Goal: Task Accomplishment & Management: Complete application form

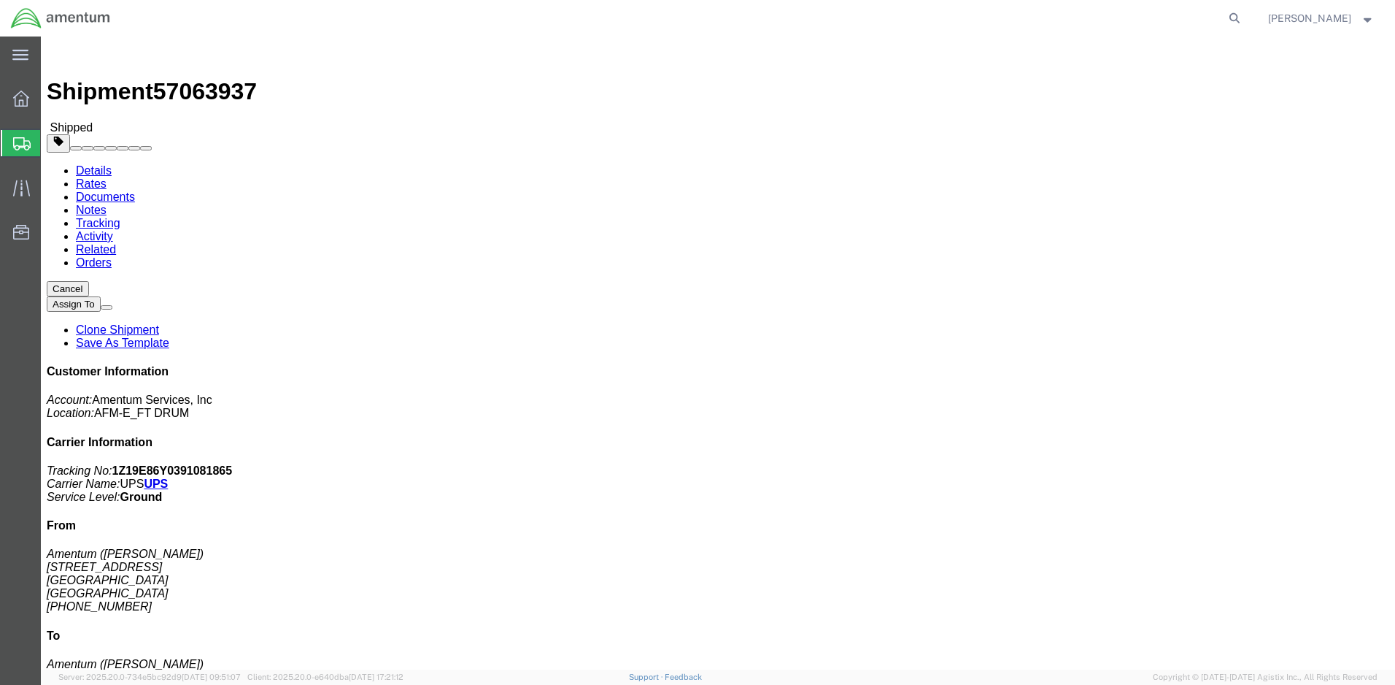
drag, startPoint x: 1246, startPoint y: 188, endPoint x: 1140, endPoint y: 185, distance: 106.6
click p "Tracking No: 1Z19E86Y0391081865 Carrier Name: UPS UPS Service Level: Ground"
click at [0, 90] on html "main_menu Created with Sketch. Collapse Menu Overview Shipments Shipment Manage…" at bounding box center [697, 342] width 1395 height 685
click at [19, 93] on icon at bounding box center [21, 98] width 16 height 16
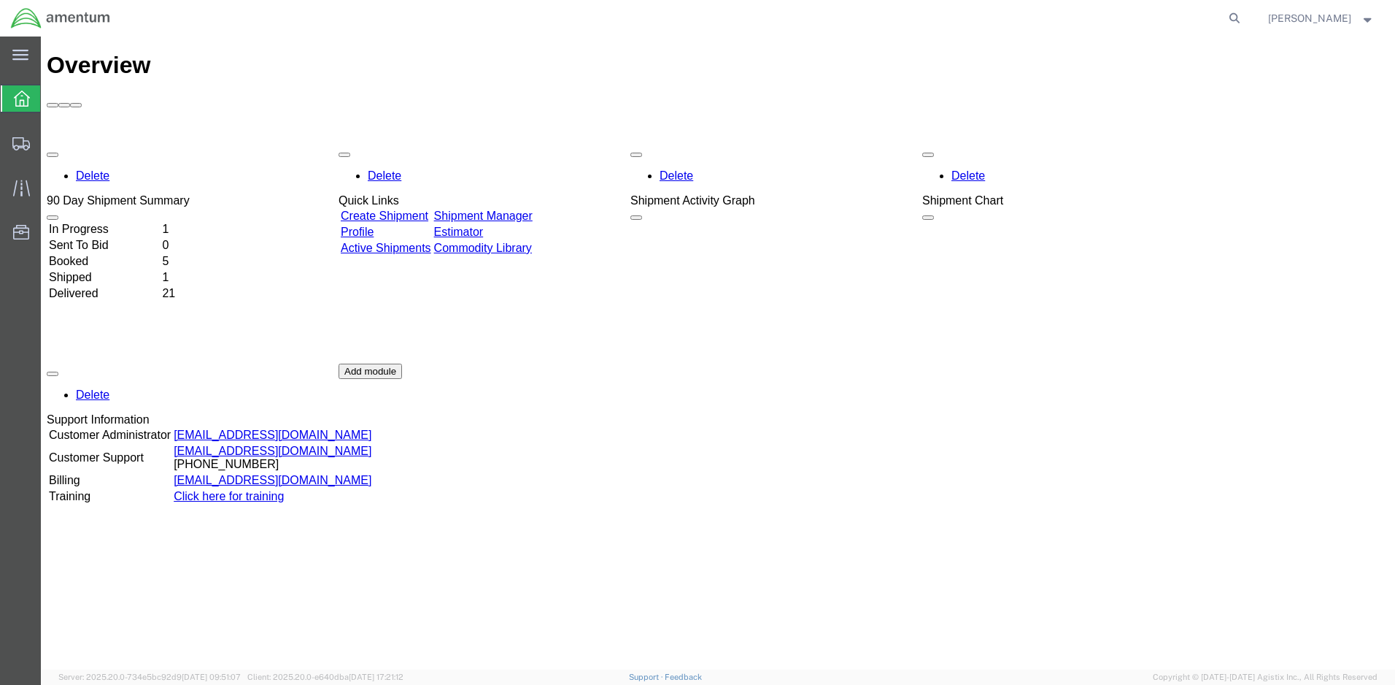
click at [428, 209] on link "Create Shipment" at bounding box center [385, 215] width 88 height 12
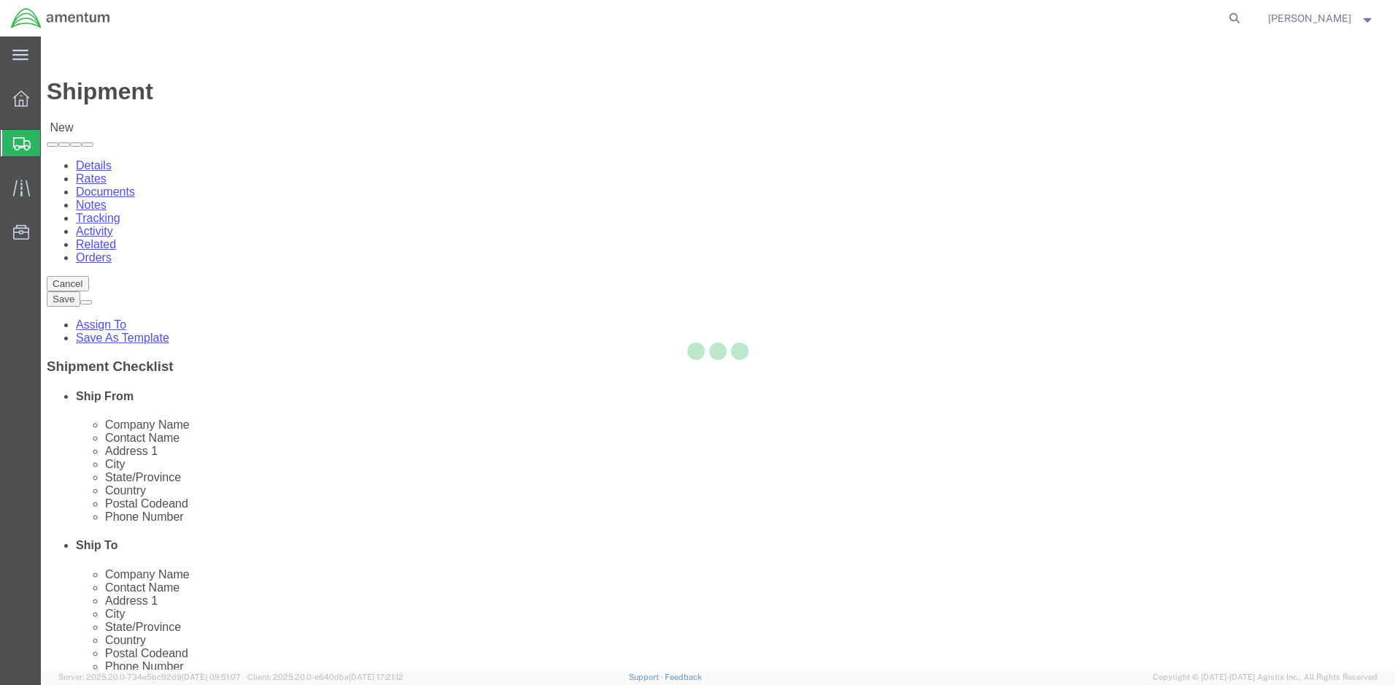
select select
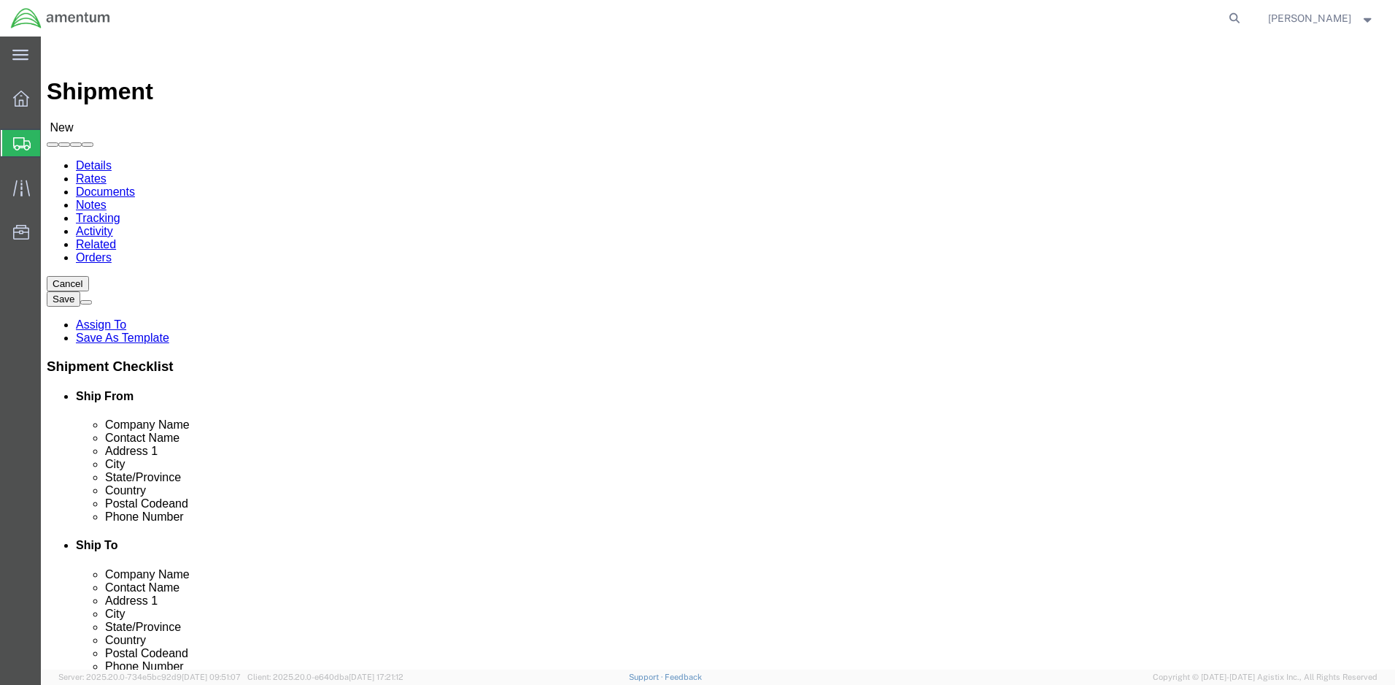
click input "text"
type input "[PERSON_NAME]"
click p "- Amentum - ([PERSON_NAME]) Bldg P2050 [PERSON_NAME][GEOGRAPHIC_DATA]"
select select
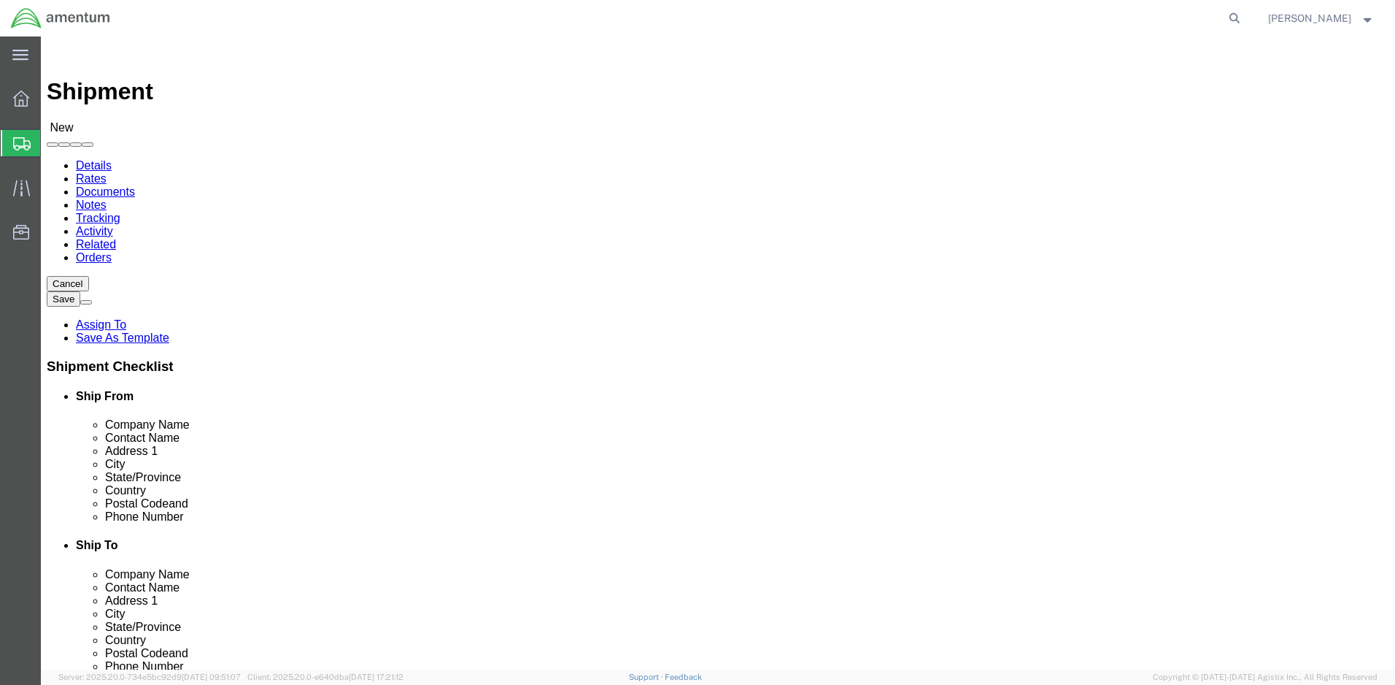
type input "Amentum"
type input "[PERSON_NAME]"
type input "Bldg P2050 [PERSON_NAME][GEOGRAPHIC_DATA]"
type input "Fort Drum"
type input "13602"
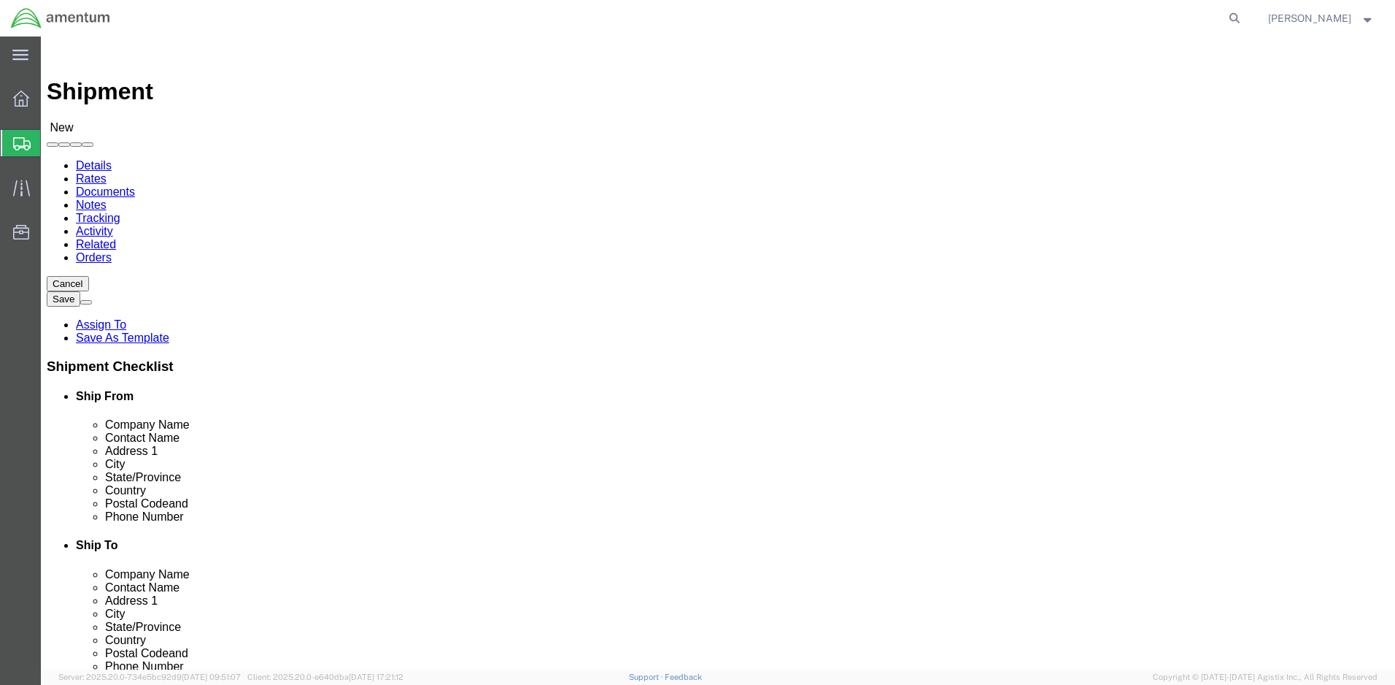
type input "[PHONE_NUMBER]"
type input "[PERSON_NAME][EMAIL_ADDRESS][DOMAIN_NAME]"
checkbox input "true"
select select "NY"
type input "[PERSON_NAME]"
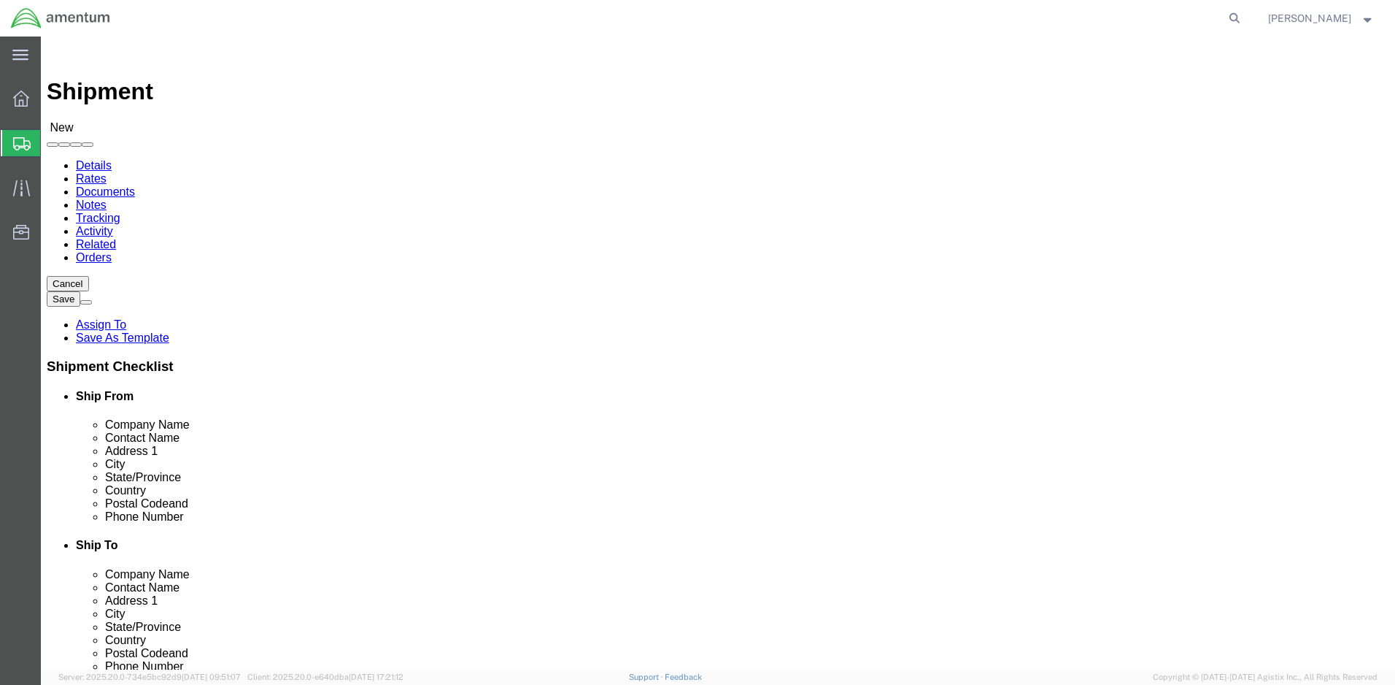
drag, startPoint x: 248, startPoint y: 276, endPoint x: 142, endPoint y: 276, distance: 105.8
click div "Company Name Amentum"
type input "DRUM AFMA"
drag, startPoint x: 270, startPoint y: 300, endPoint x: 169, endPoint y: 304, distance: 100.8
click div "Contact Name [PERSON_NAME] [PERSON_NAME]"
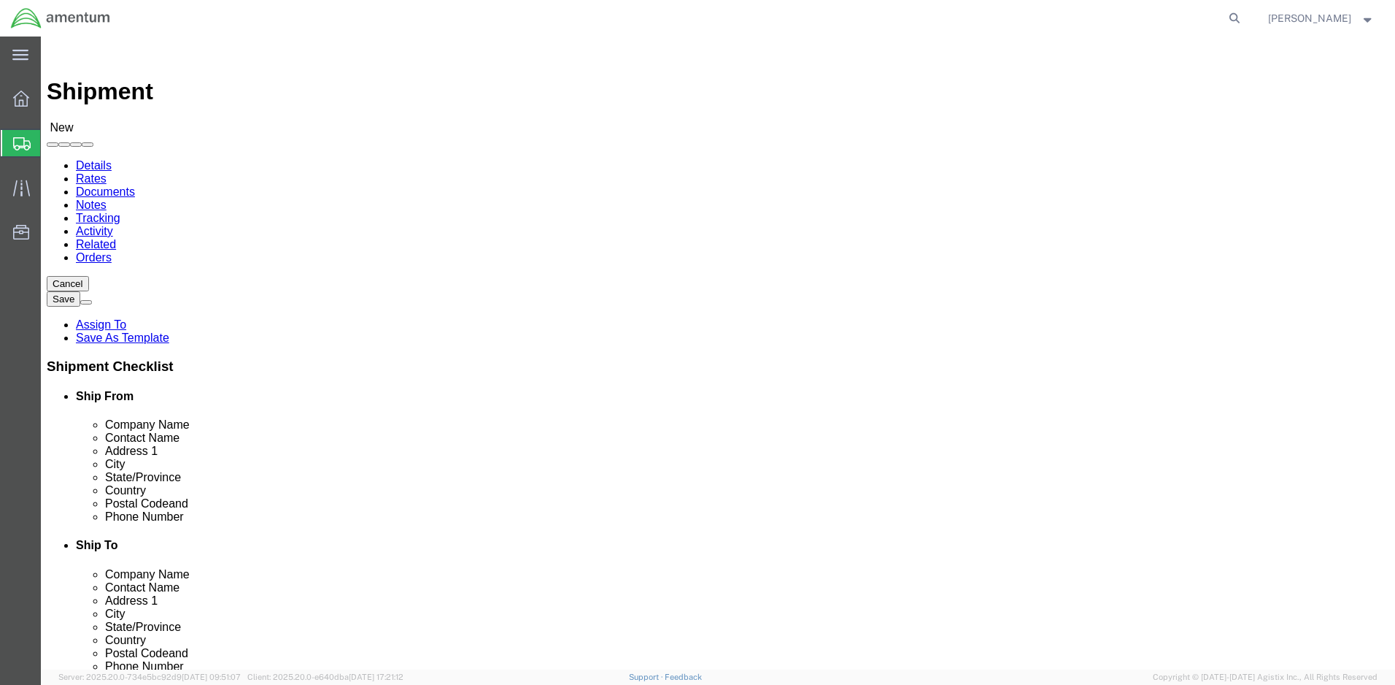
type input "[PERSON_NAME]"
drag, startPoint x: 375, startPoint y: 529, endPoint x: 217, endPoint y: 525, distance: 158.4
click input "[PERSON_NAME][EMAIL_ADDRESS][DOMAIN_NAME]"
click input "[PHONE_NUMBER]"
checkbox input "false"
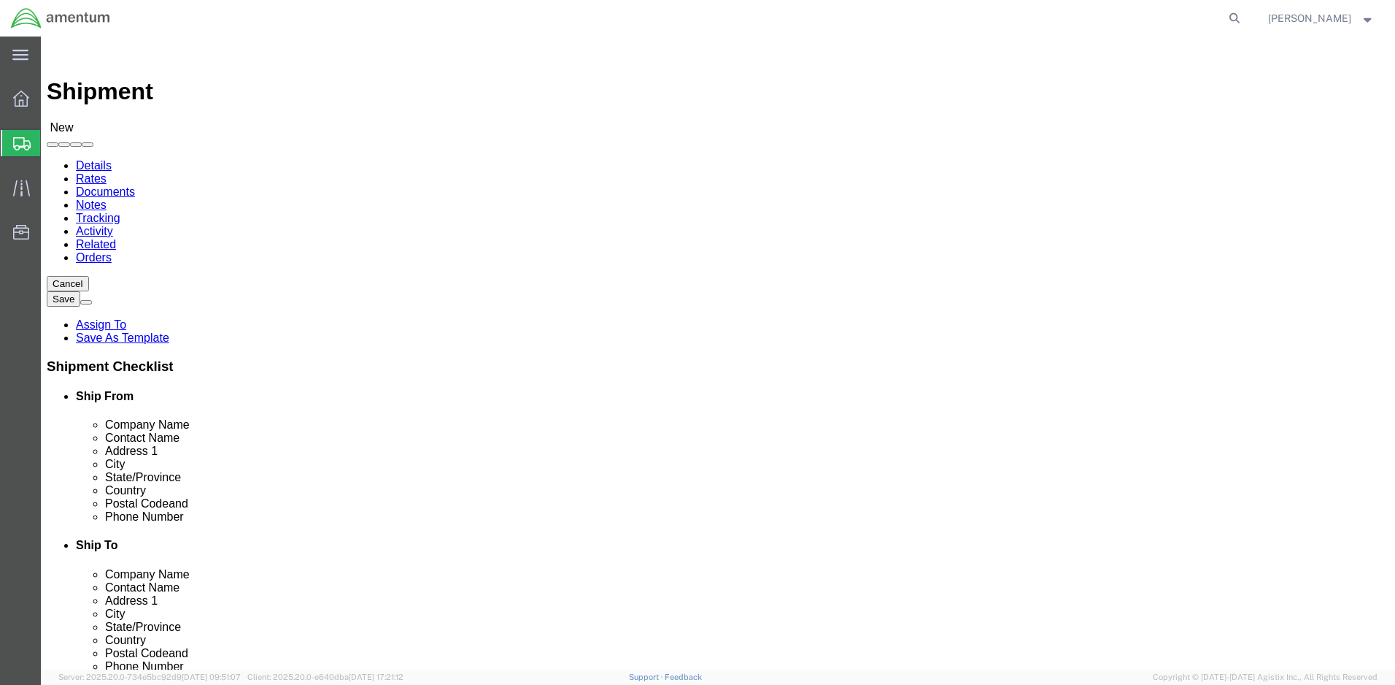
type input "[PHONE_NUMBER]"
click input "text"
type input "[DEMOGRAPHIC_DATA] ARMY"
click label "Address 1"
click input "text"
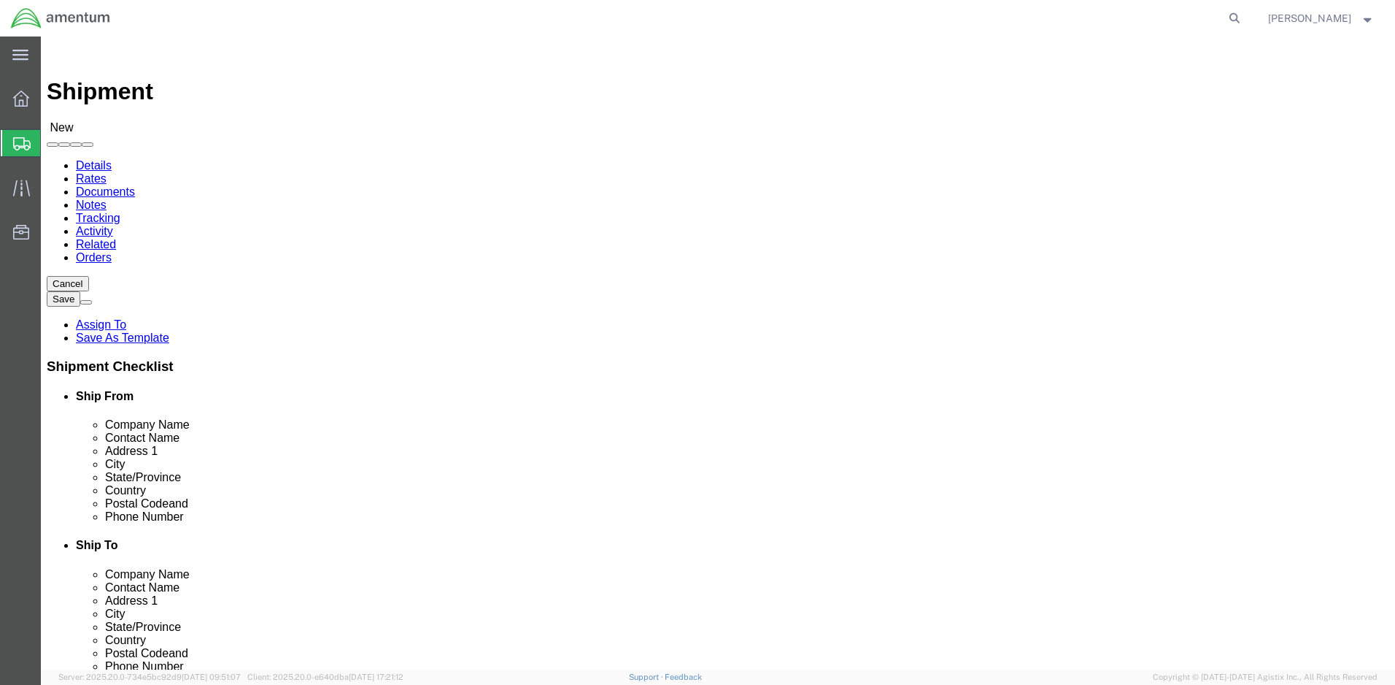
type input "CW4 [PERSON_NAME]"
click input "text"
click input "40"
paste input "[GEOGRAPHIC_DATA]."
click input "[STREET_ADDRESS]"
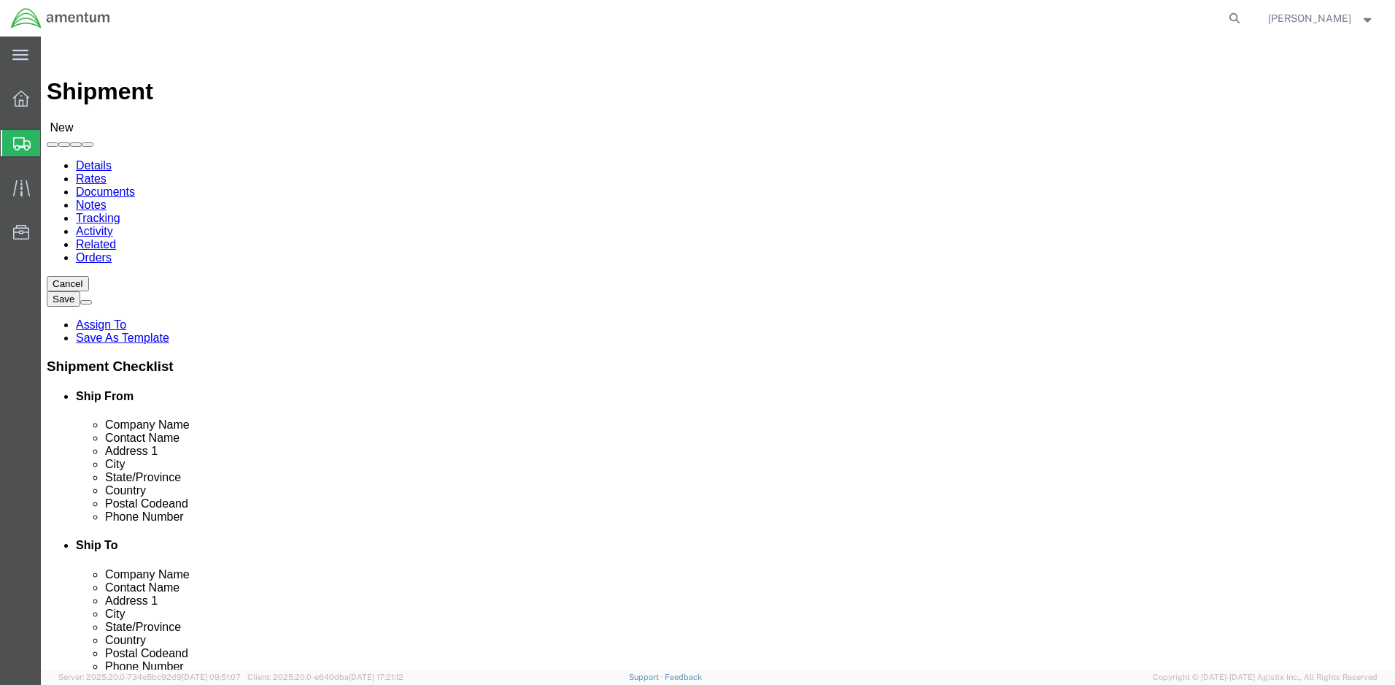
paste input "BLDG 1525"
type input "[STREET_ADDRESS] BLDG 1525"
click input "text"
select select
paste input "Hunter Army Airfield"
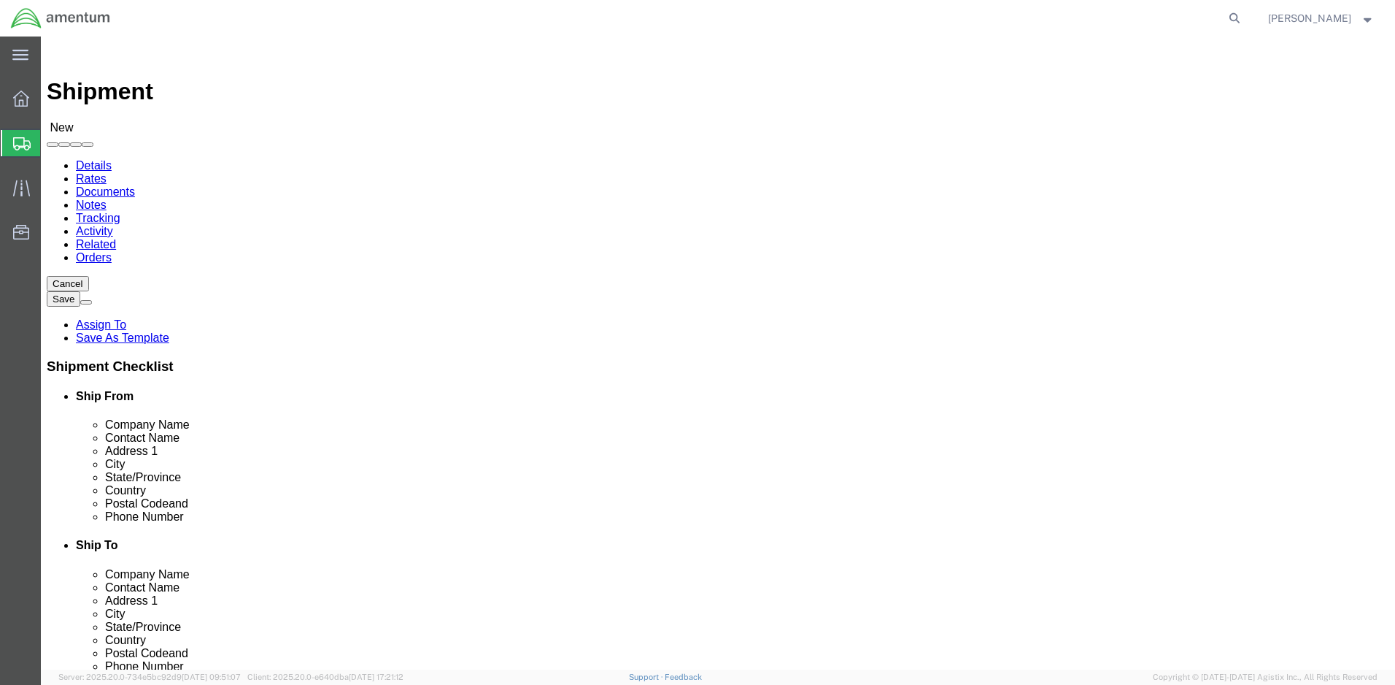
type input "Hunter Army Airfield"
click body "Shipment New Details Rates Documents Notes Tracking Activity Related Orders Can…"
select select
select select "GA"
drag, startPoint x: 832, startPoint y: 383, endPoint x: 703, endPoint y: 375, distance: 128.7
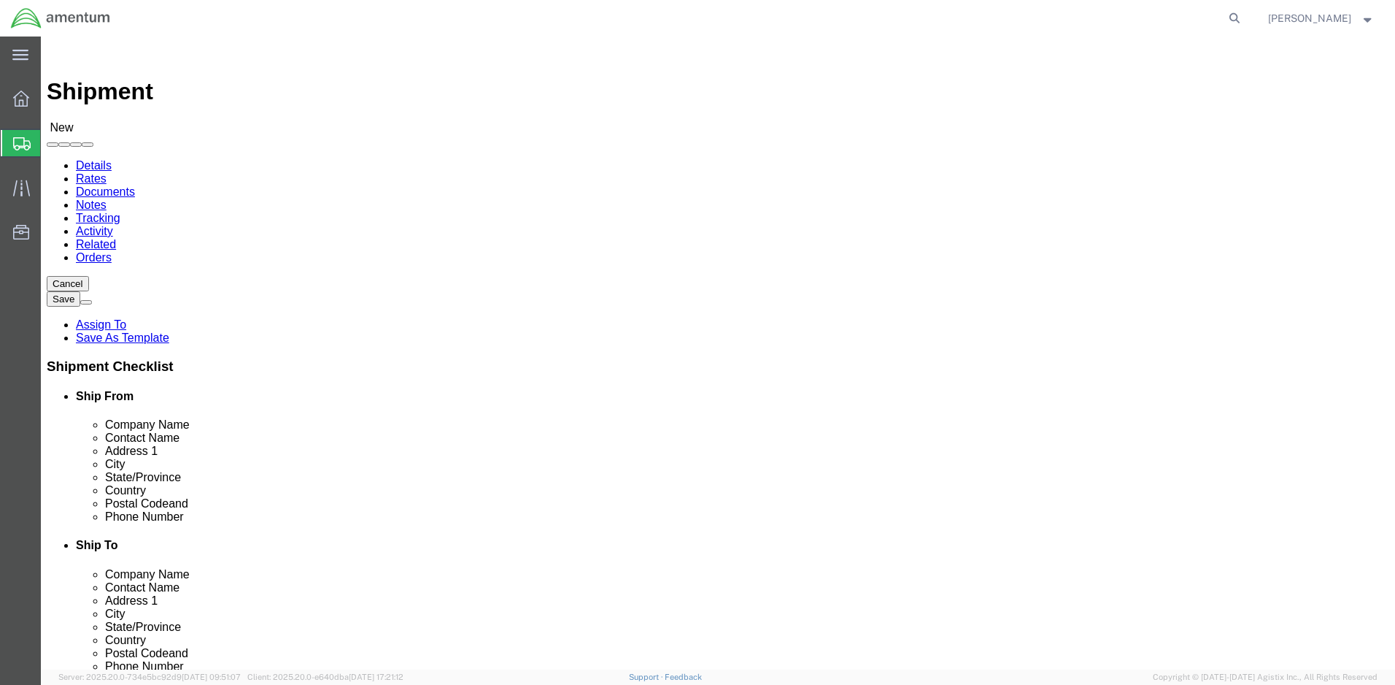
click div "City Hunter Army Airfield"
paste input "Hunter Army Airfield"
type input "Hunter Army Airfield"
drag, startPoint x: 851, startPoint y: 380, endPoint x: 672, endPoint y: 382, distance: 178.8
click div "City Hunter Army Airfield"
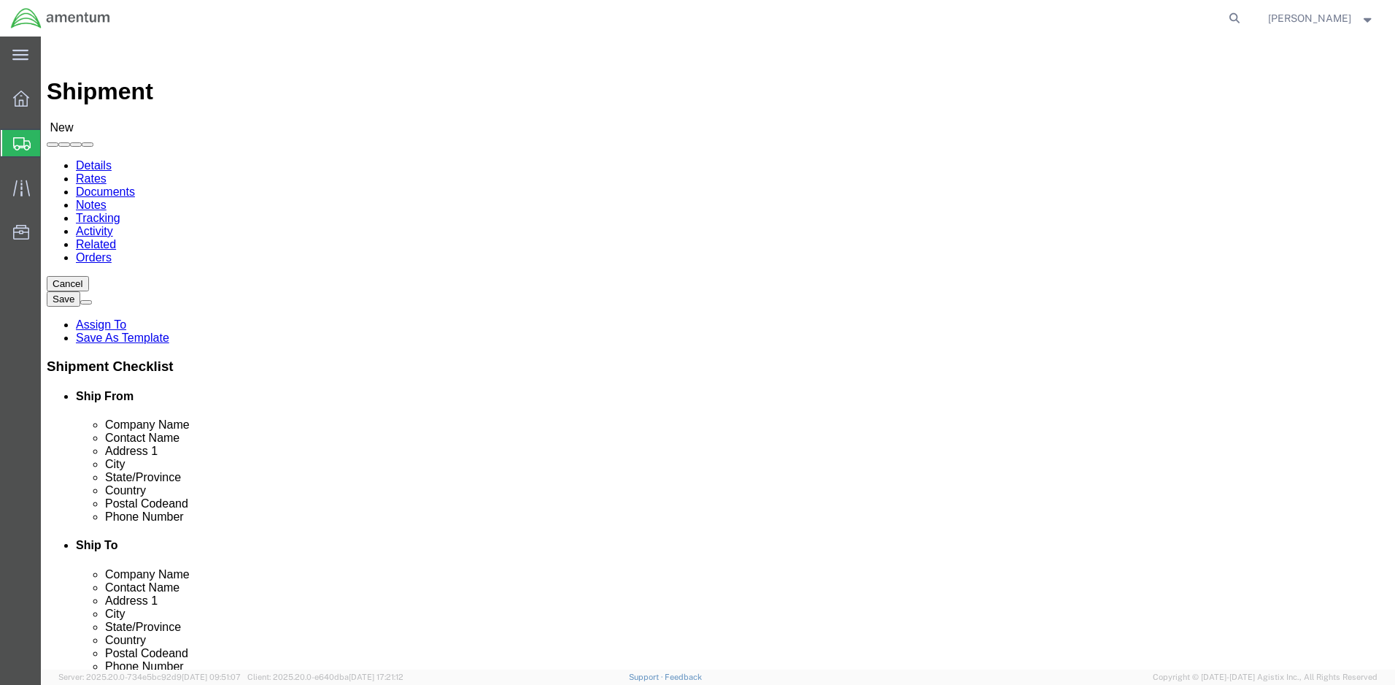
type input "Savannah"
select select
click label "City"
click input "Postal Code"
type input "31409"
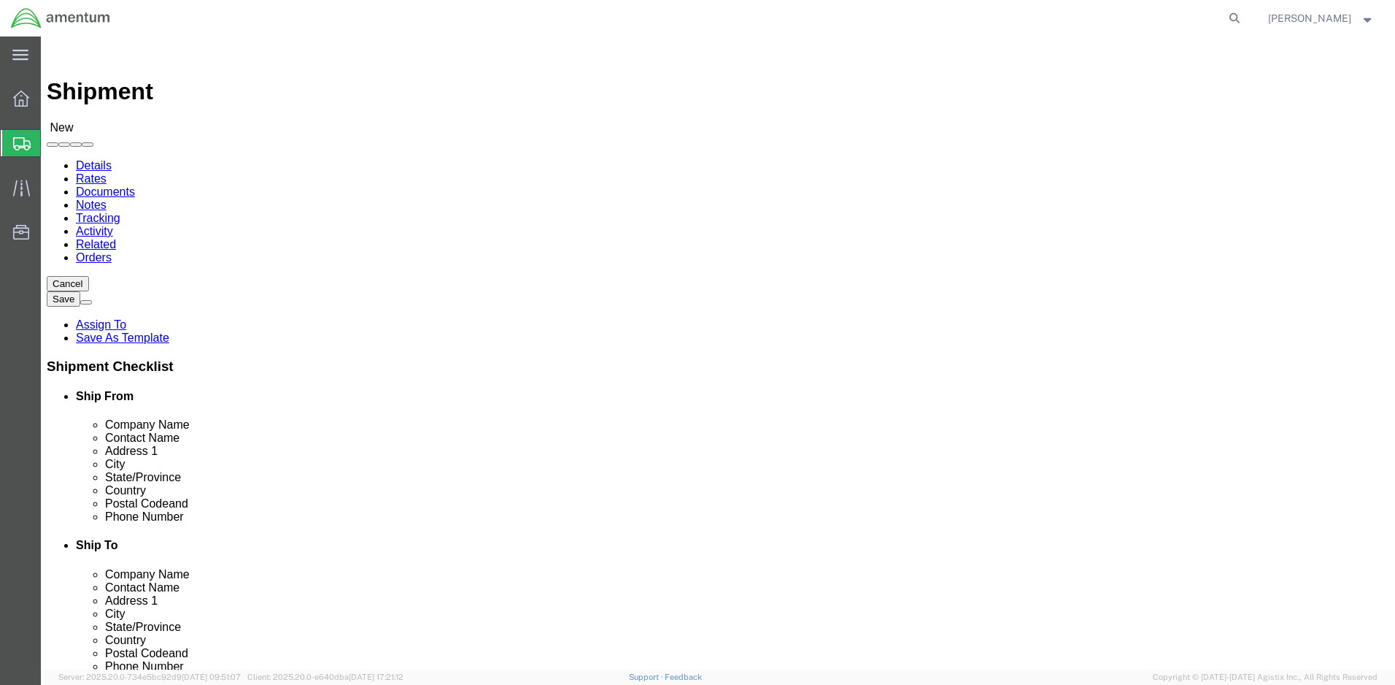
select select
drag, startPoint x: 923, startPoint y: 327, endPoint x: 658, endPoint y: 312, distance: 266.1
click div "Location My Profile Location [PHONE_NUMBER] [PHONE_NUMBER] [PHONE_NUMBER] [PHON…"
click input "[STREET_ADDRESS] BLDG 1525"
drag, startPoint x: 854, startPoint y: 330, endPoint x: 727, endPoint y: 331, distance: 127.0
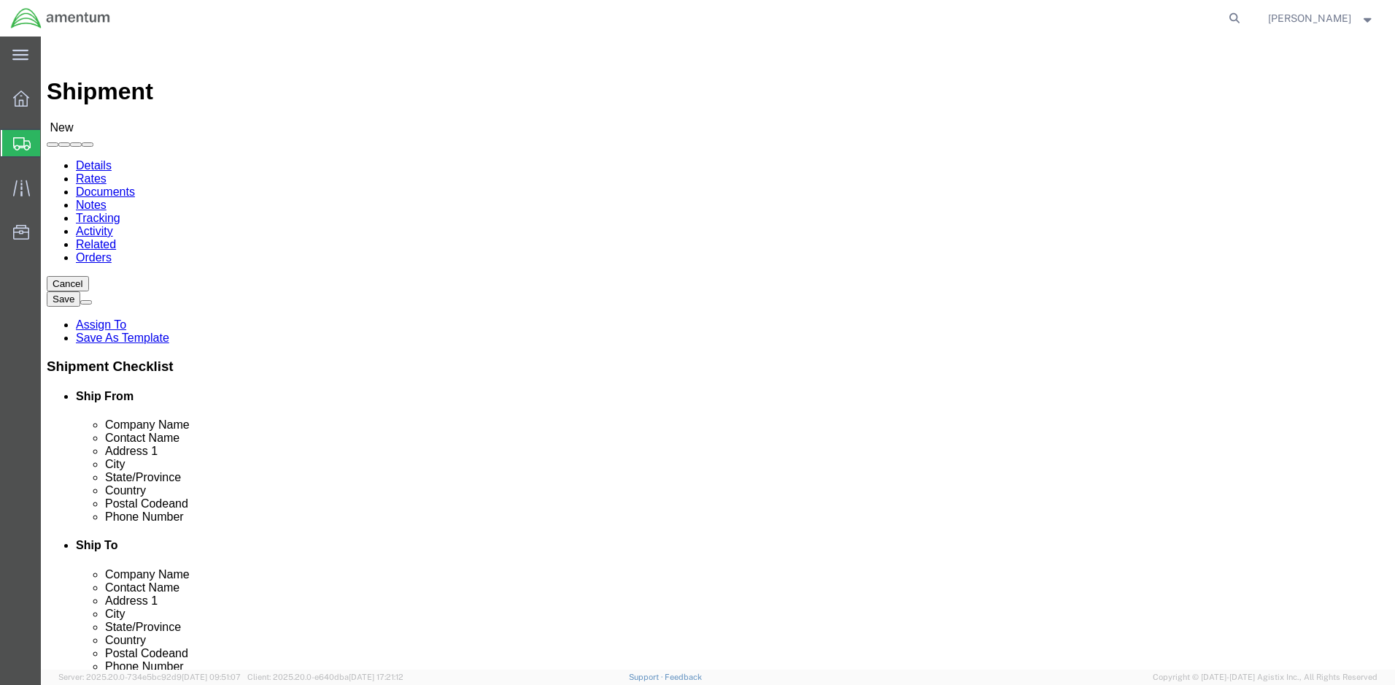
click input "[STREET_ADDRESS] BLDG 1525"
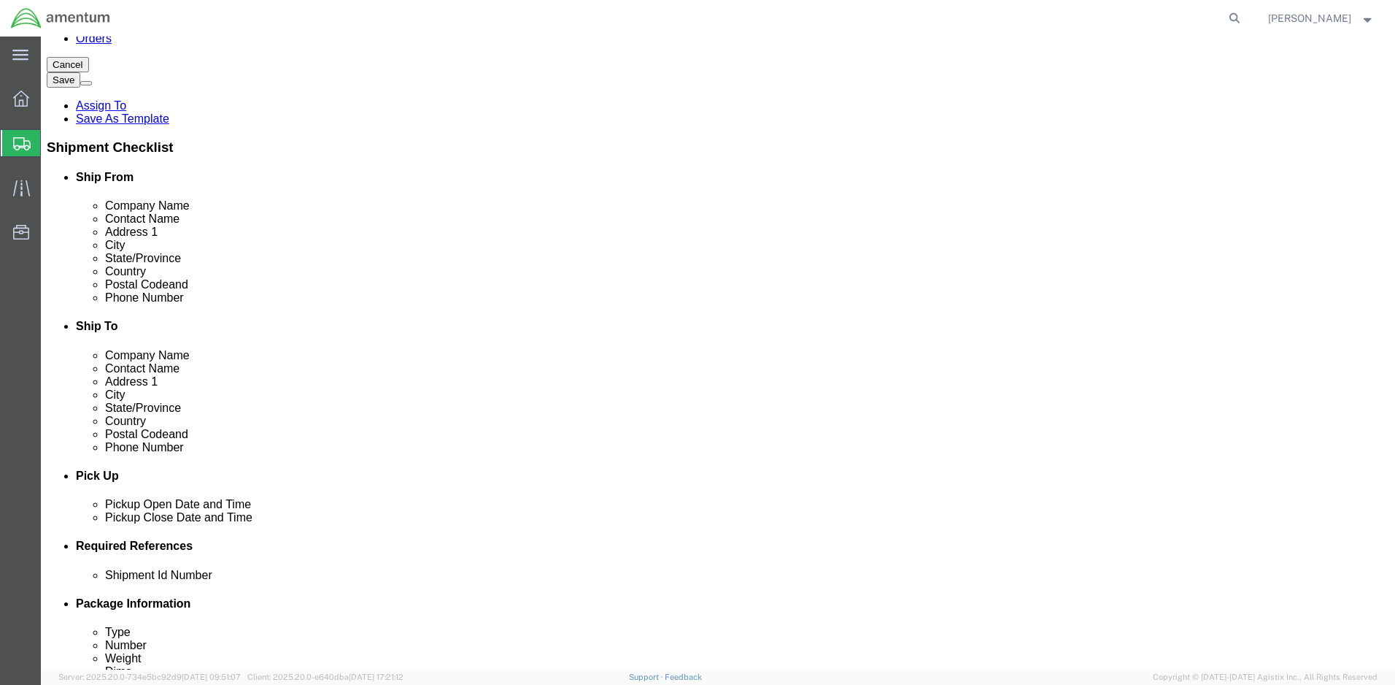
scroll to position [696, 0]
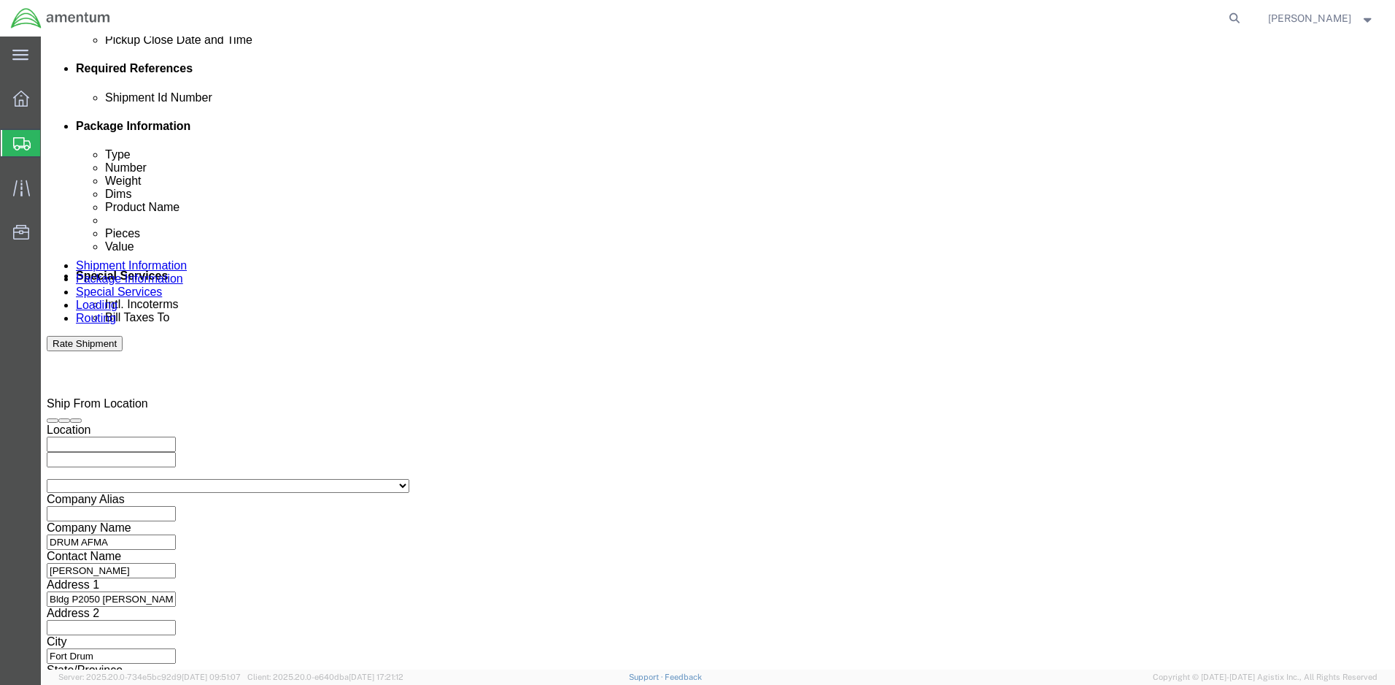
click button "Continue"
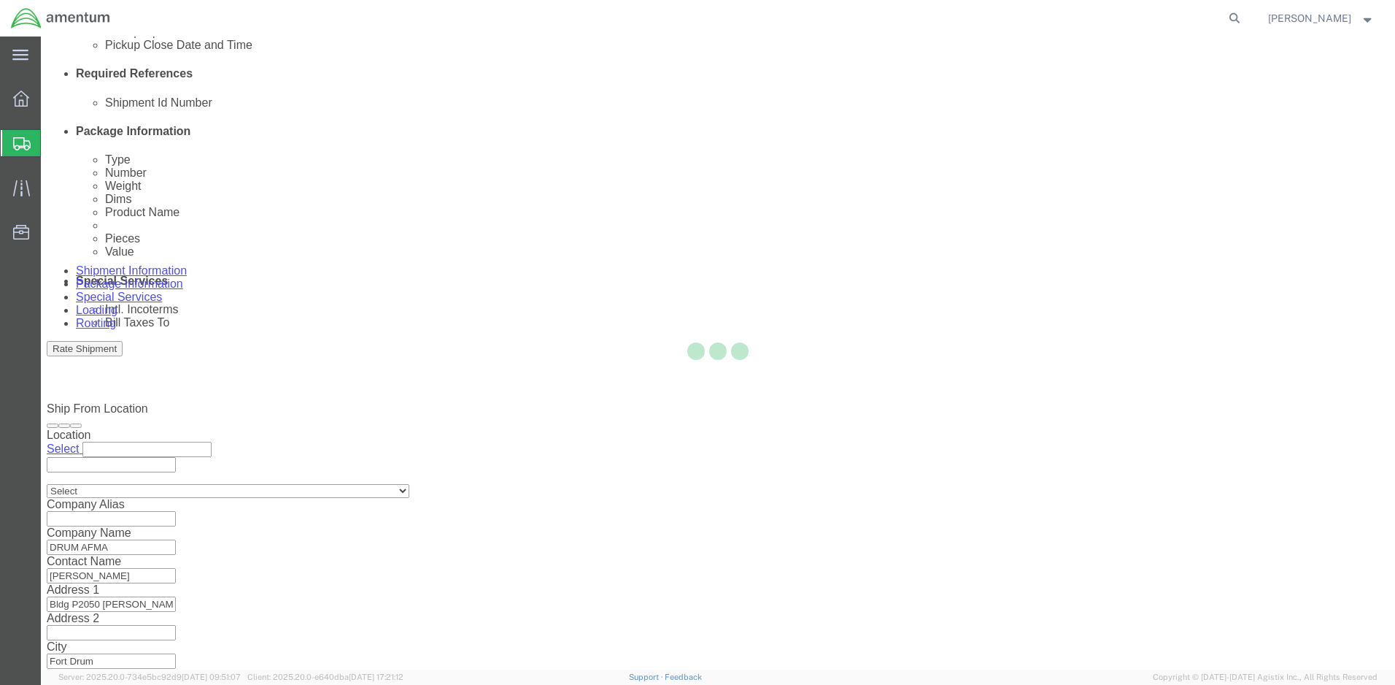
scroll to position [866, 0]
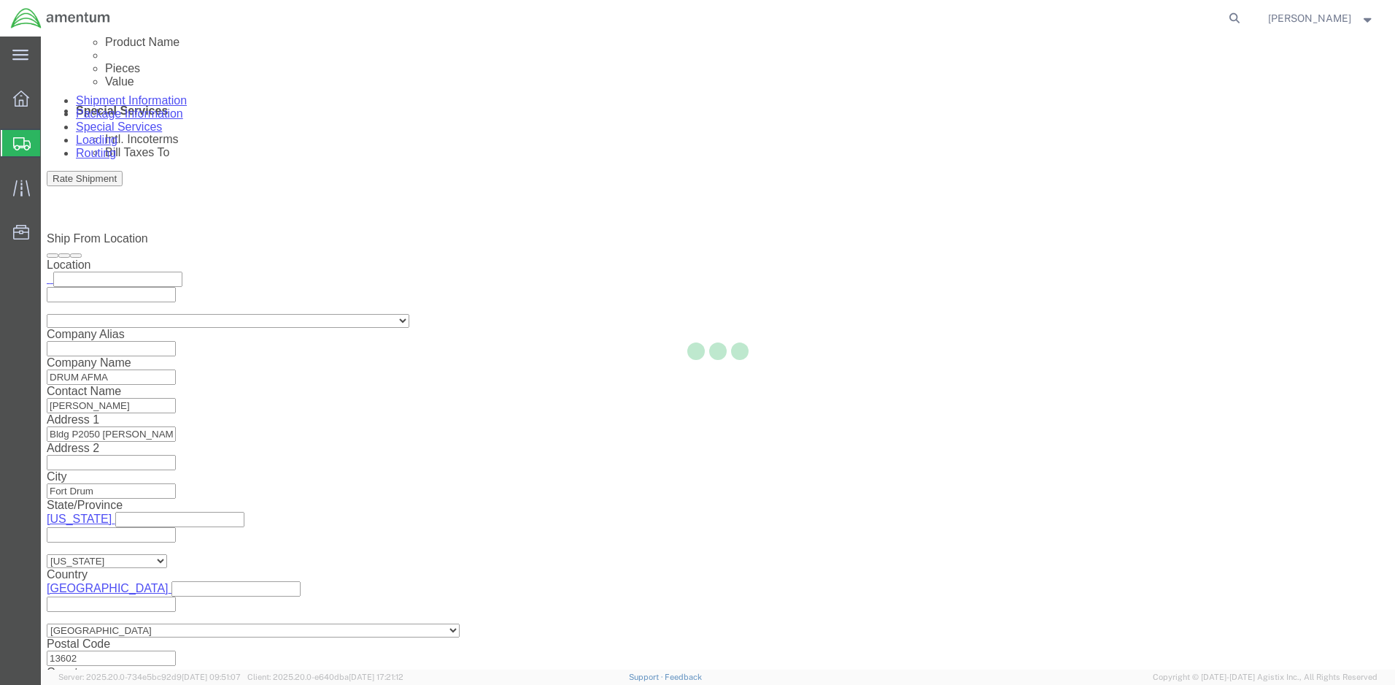
select select "CBOX"
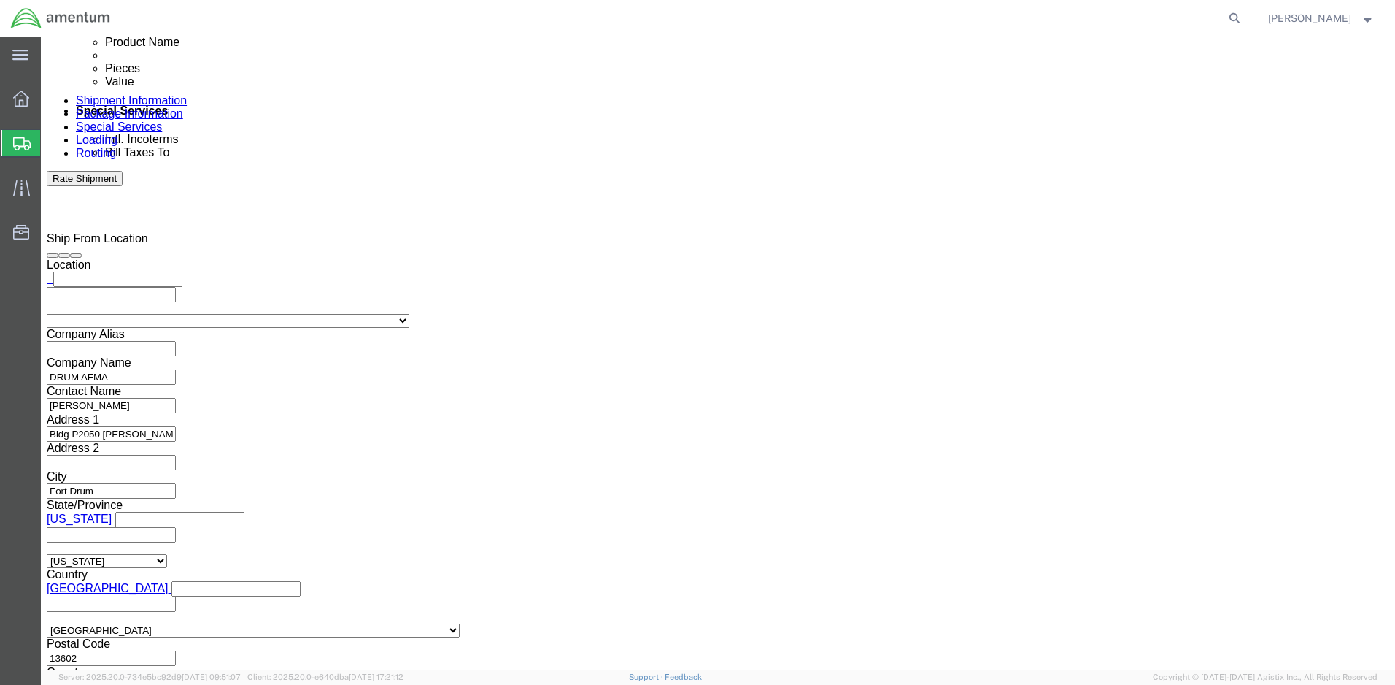
click input "text"
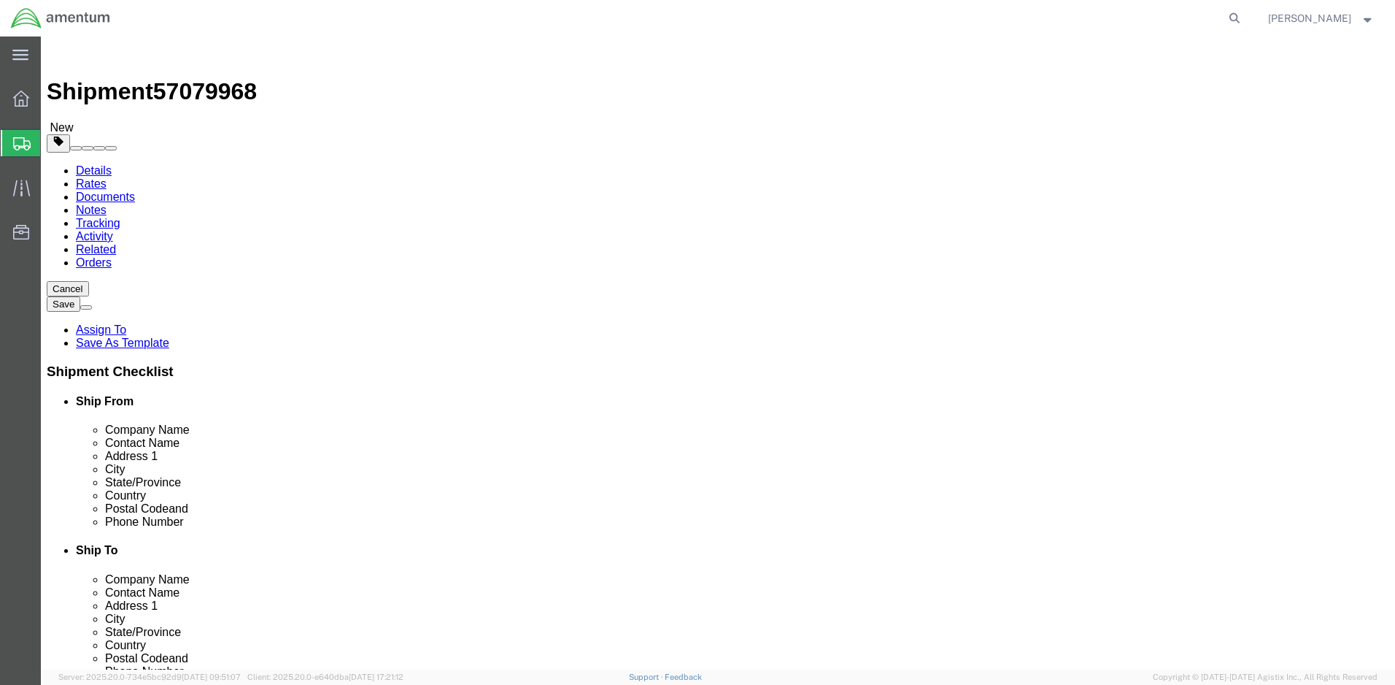
type input "18"
click input "text"
type input "18"
click input "text"
type input "6"
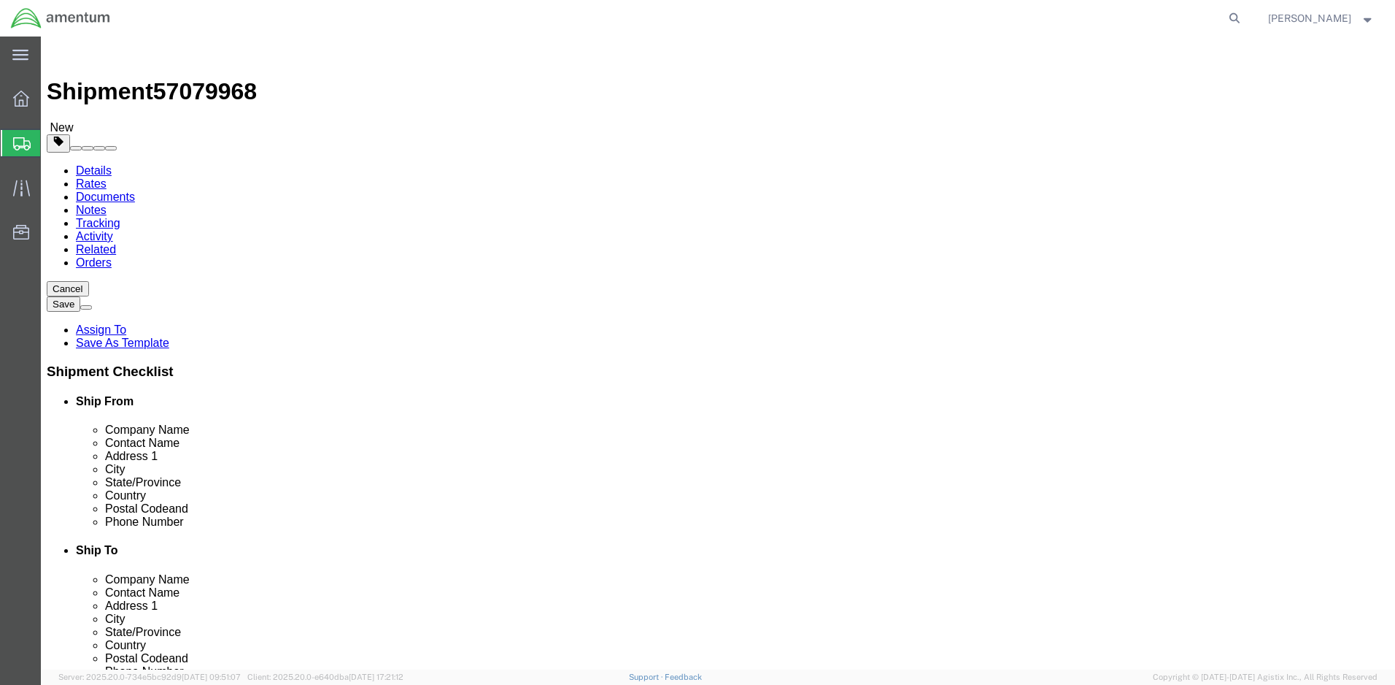
click input "0.00"
type input "15.00"
click link "Add Content"
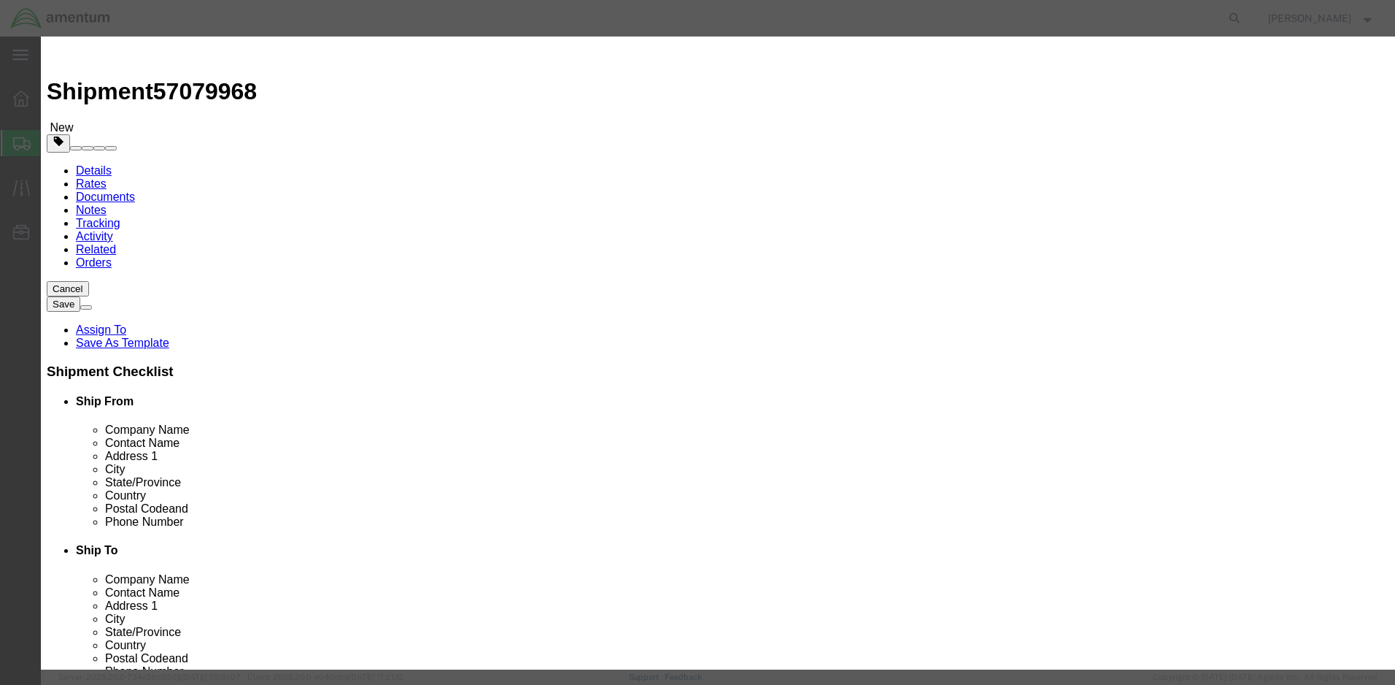
click input "text"
type input "[MEDICAL_DATA]"
click input "0"
type input "500"
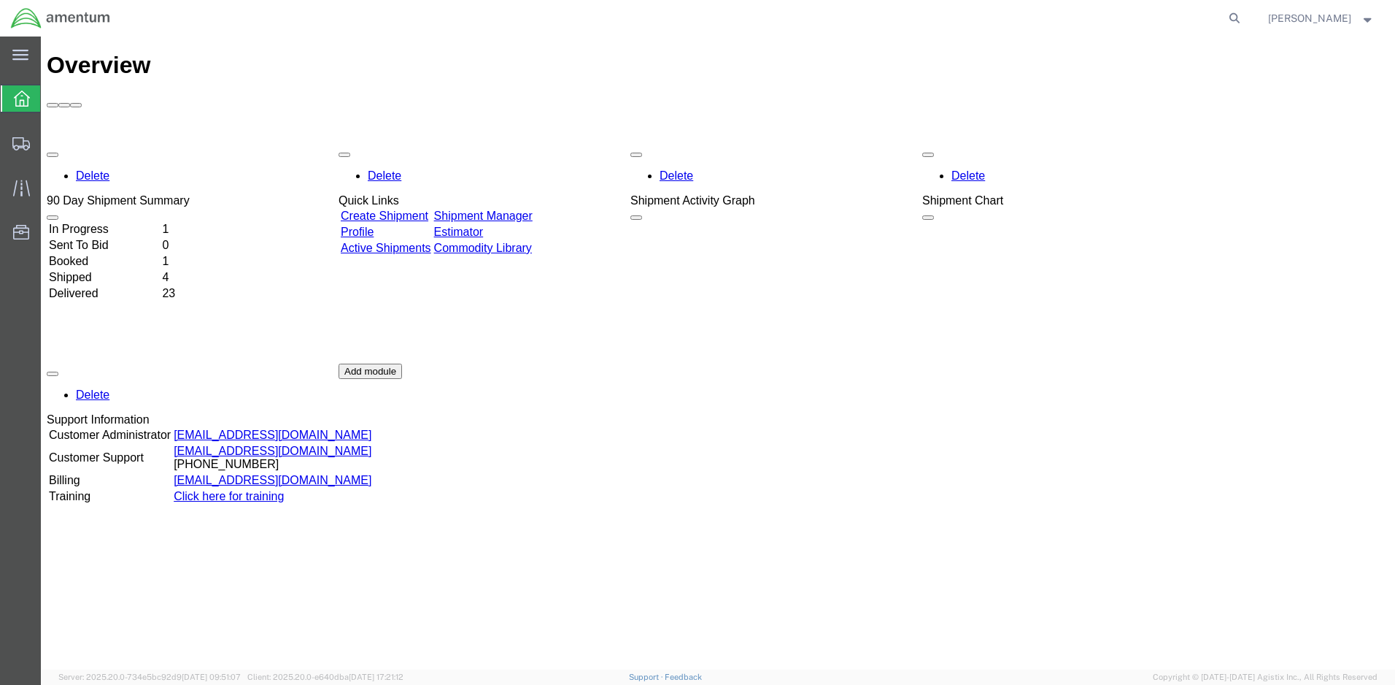
click at [428, 209] on link "Create Shipment" at bounding box center [385, 215] width 88 height 12
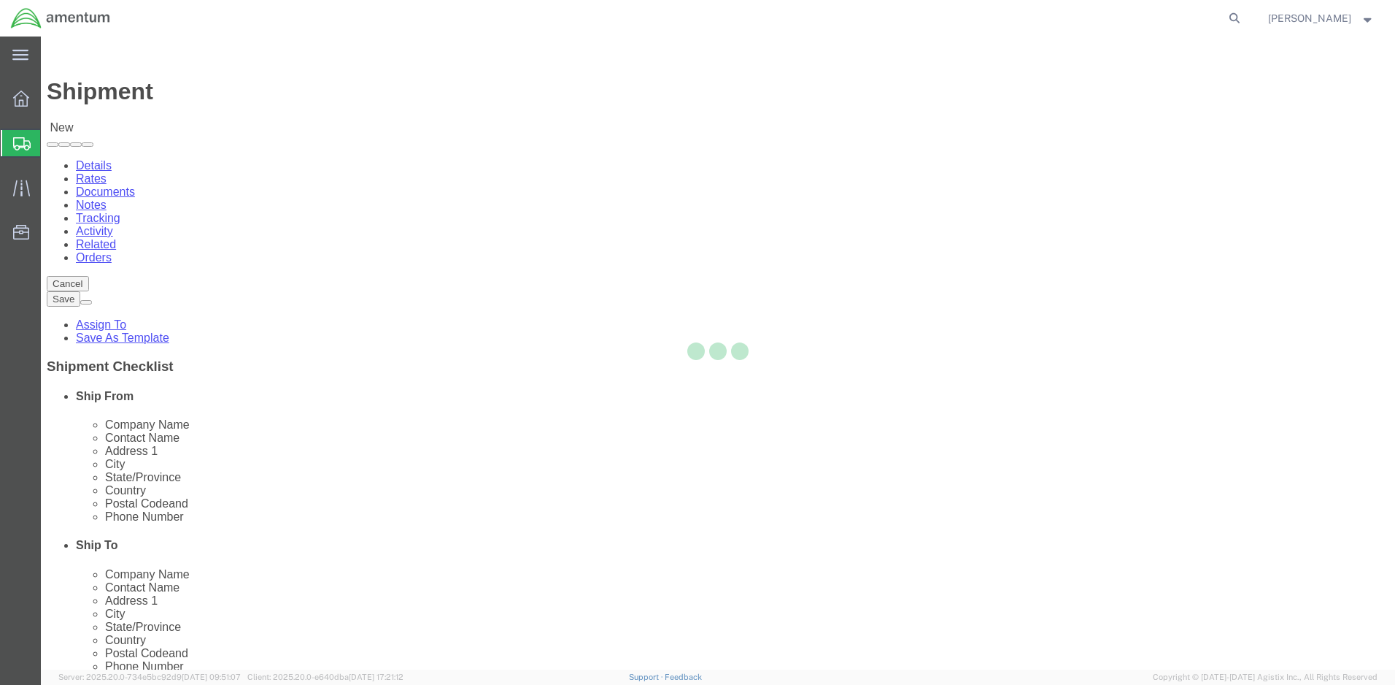
select select
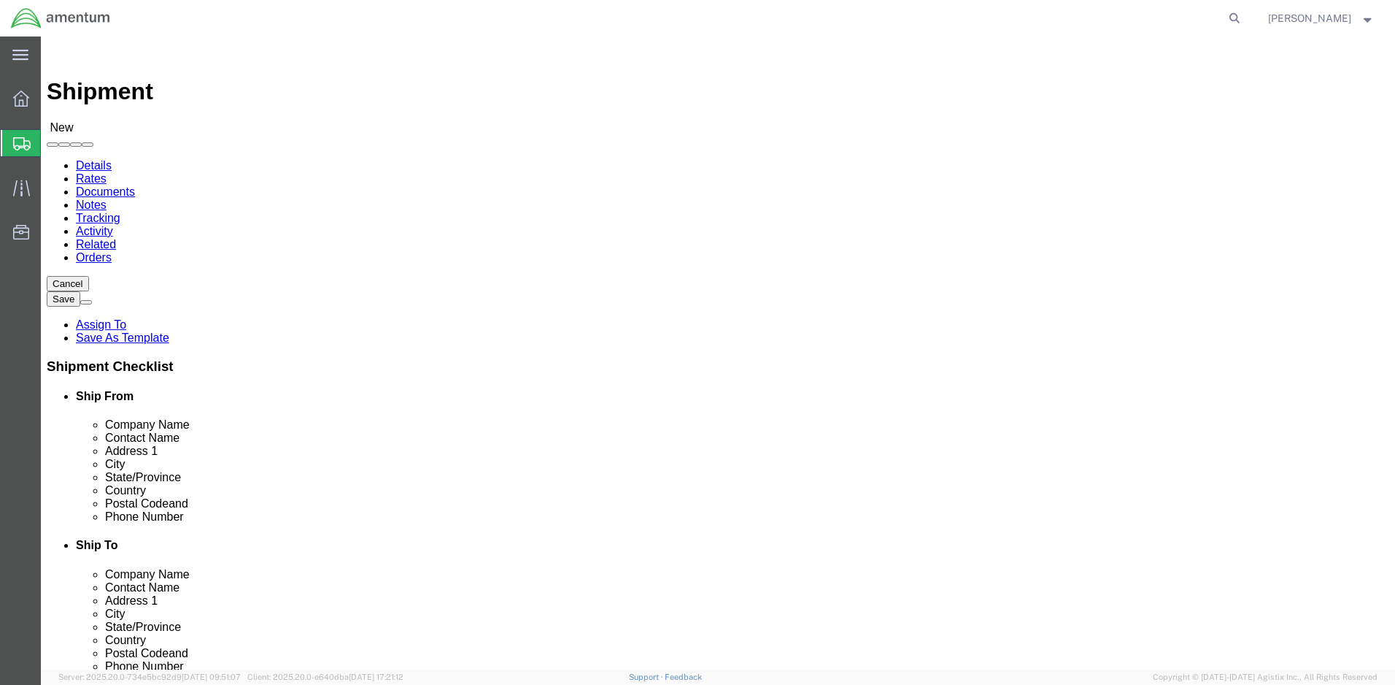
click div "Location My Profile Location [PHONE_NUMBER] [PHONE_NUMBER] [PHONE_NUMBER] [PHON…"
click input "text"
type input "sus"
click p "- Amentum - ([PERSON_NAME]) Bldg P2050 [PERSON_NAME][GEOGRAPHIC_DATA]"
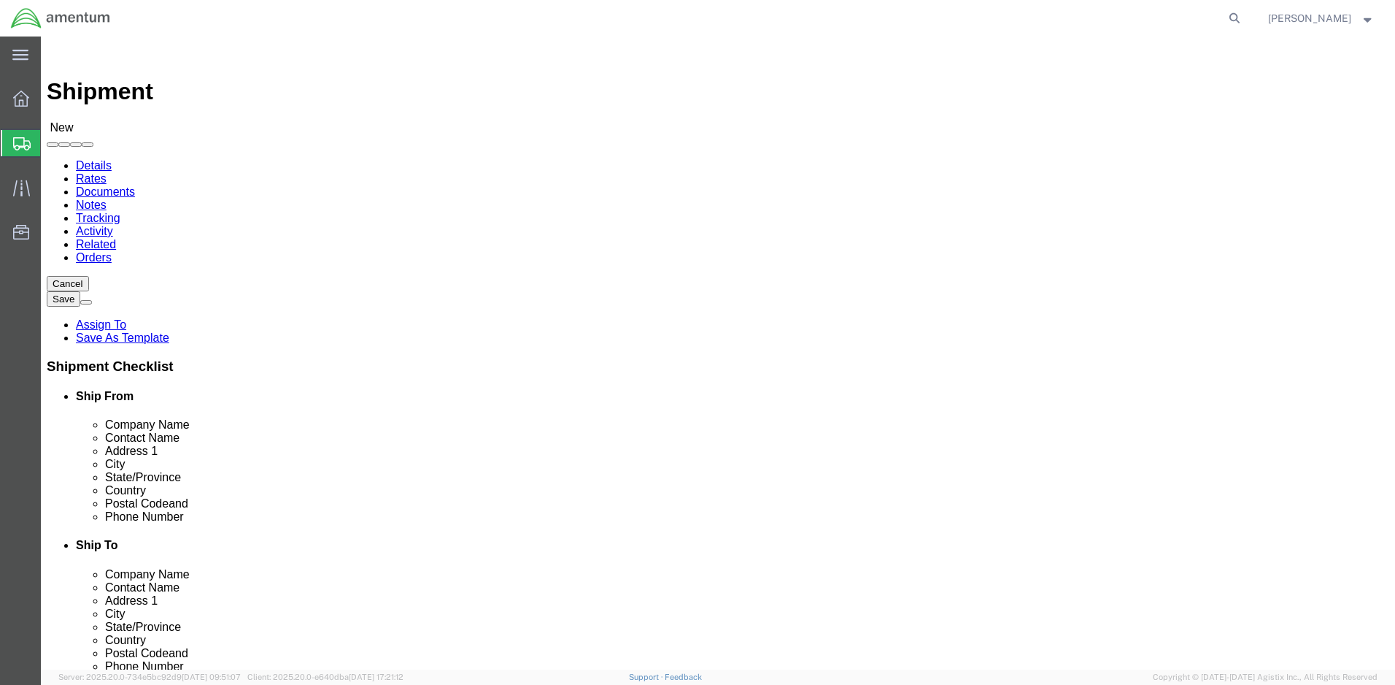
select select
type input "Amentum"
type input "[PERSON_NAME]"
type input "Bldg P2050 [PERSON_NAME][GEOGRAPHIC_DATA]"
type input "Fort Drum"
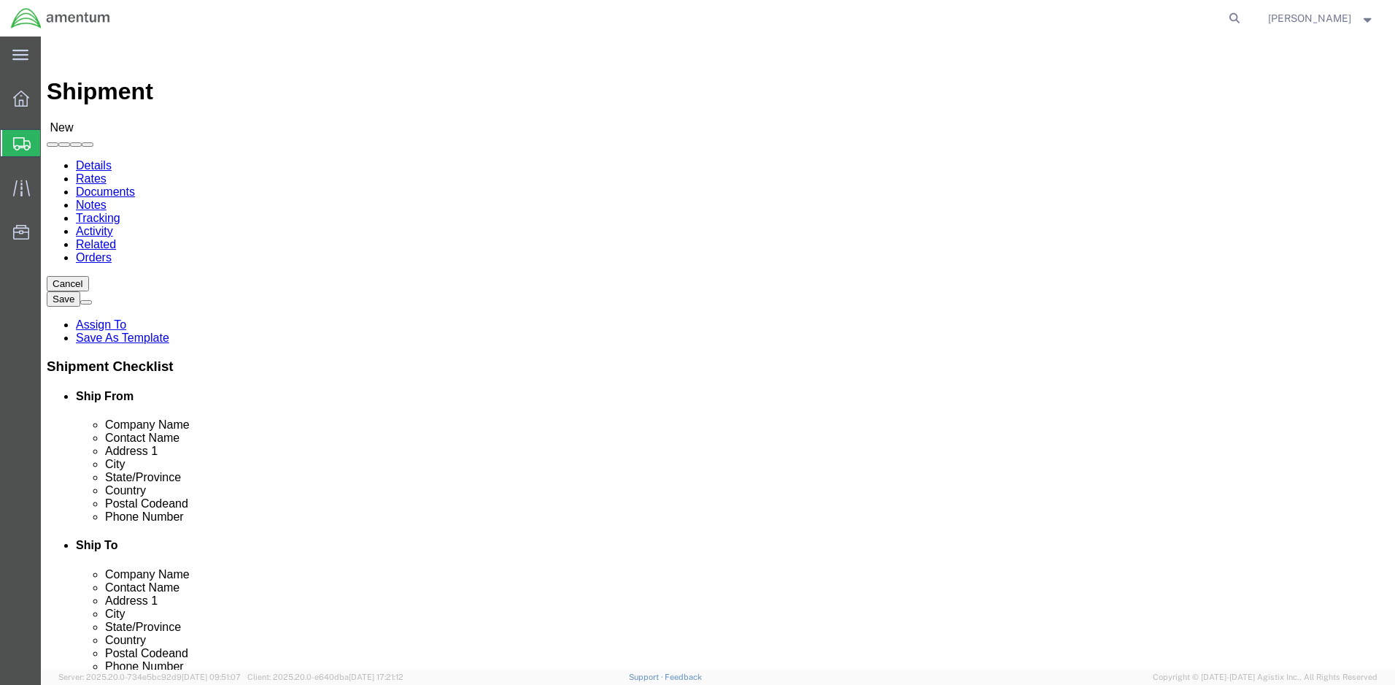
type input "13602"
type input "[PHONE_NUMBER]"
type input "[PERSON_NAME][EMAIL_ADDRESS][DOMAIN_NAME]"
checkbox input "true"
select select "NY"
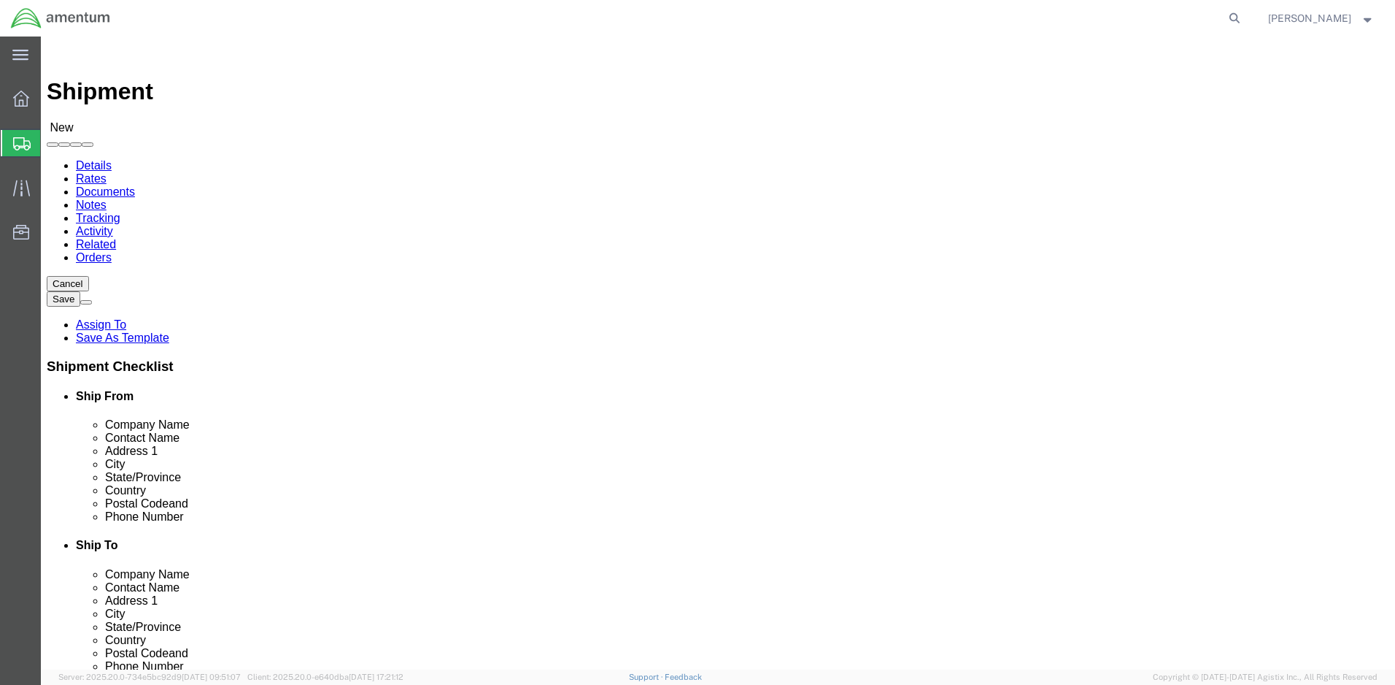
drag, startPoint x: 274, startPoint y: 301, endPoint x: 166, endPoint y: 301, distance: 107.3
click div "Contact Name Susan Hunter sus"
paste input "Alex Cummings"
type input "Alex Cummings"
drag, startPoint x: 258, startPoint y: 280, endPoint x: 168, endPoint y: 271, distance: 90.2
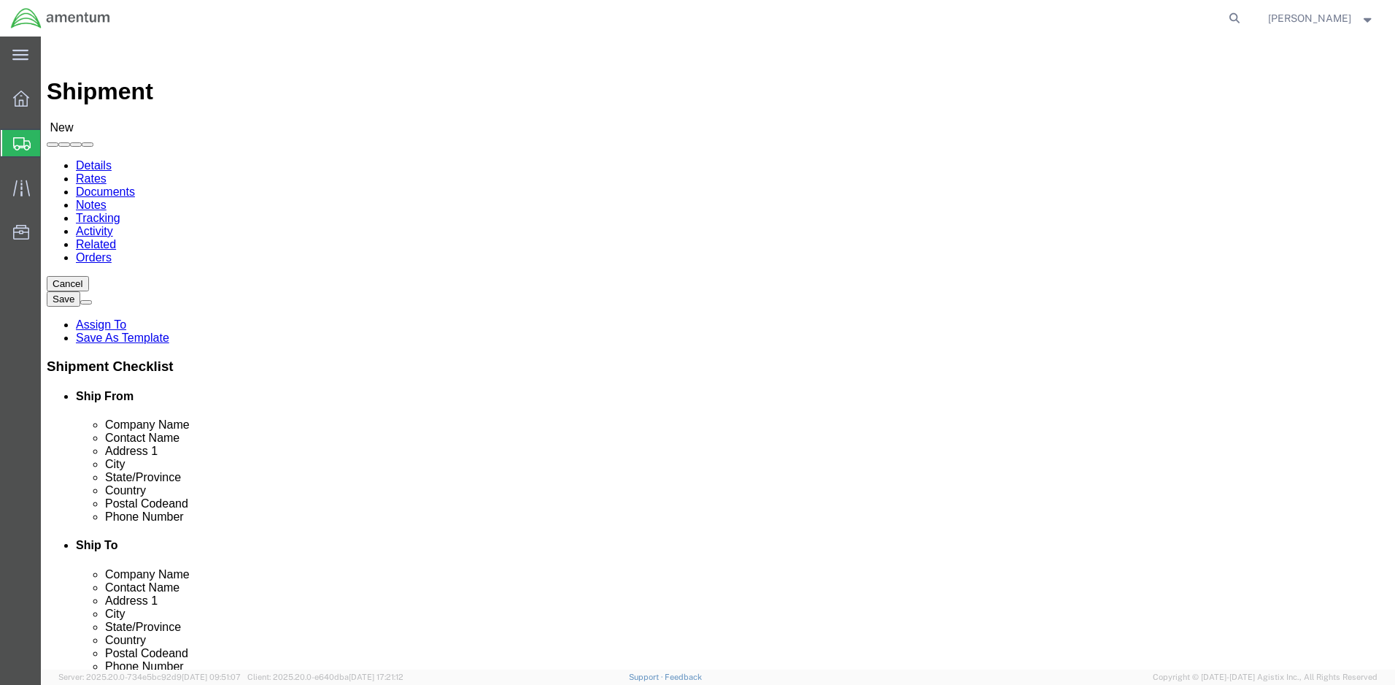
click div "Company Name Amentum"
type input "DRUM AFMA"
click input "[PHONE_NUMBER]"
type input "[PHONE_NUMBER]"
drag, startPoint x: 382, startPoint y: 531, endPoint x: 139, endPoint y: 529, distance: 243.8
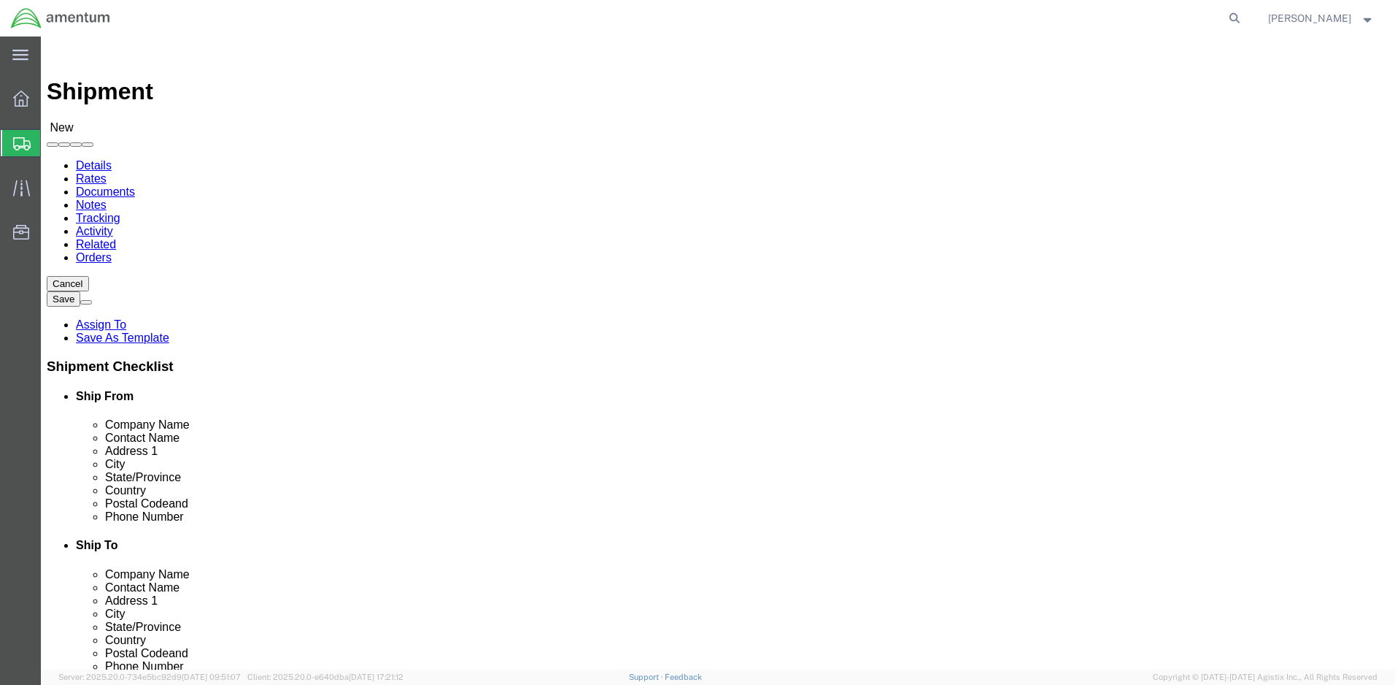
click div "Email susan.a.hunter10.ctr@army.mil"
checkbox input "false"
paste input "CW4 [PERSON_NAME]"
type input "CW4 [PERSON_NAME]"
click input "text"
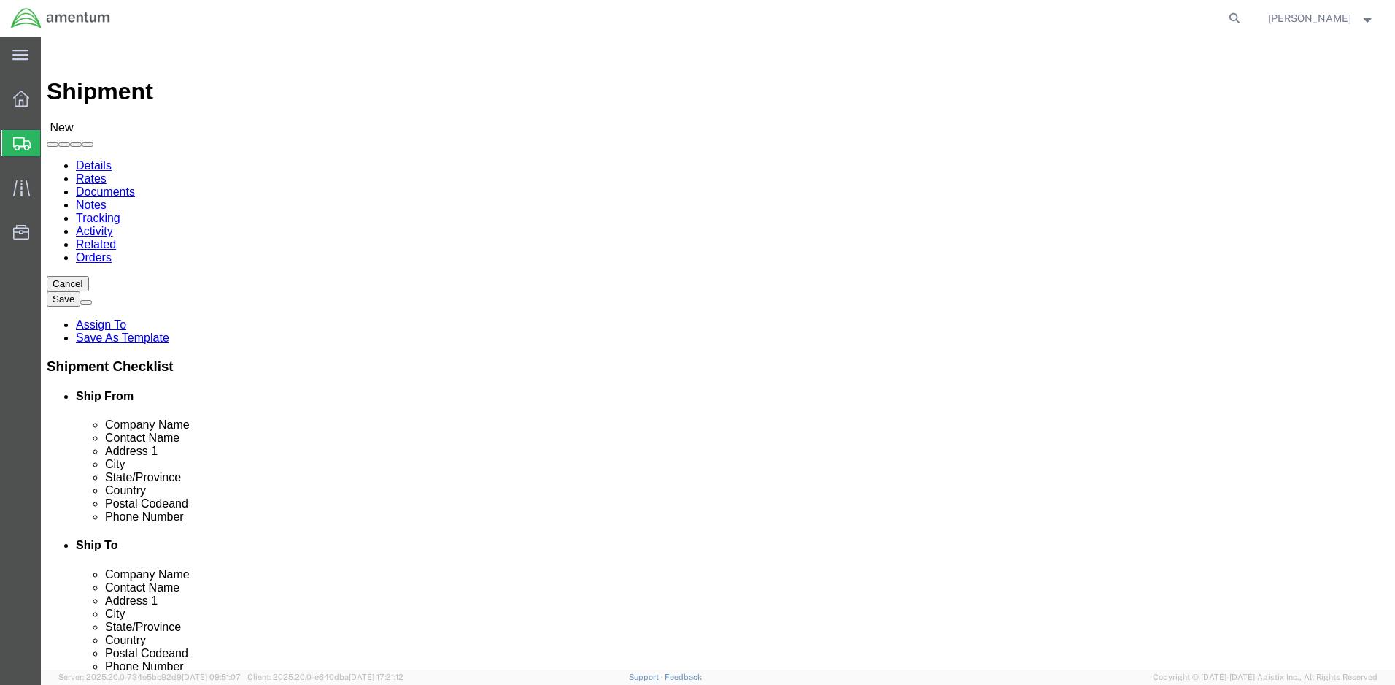
type input "US ARMY HAAF"
paste input "[STREET_ADDRESS]"
click input "[STREET_ADDRESS]"
paste input "BLDG 1525"
type input "[STREET_ADDRESS] BLDG 1525"
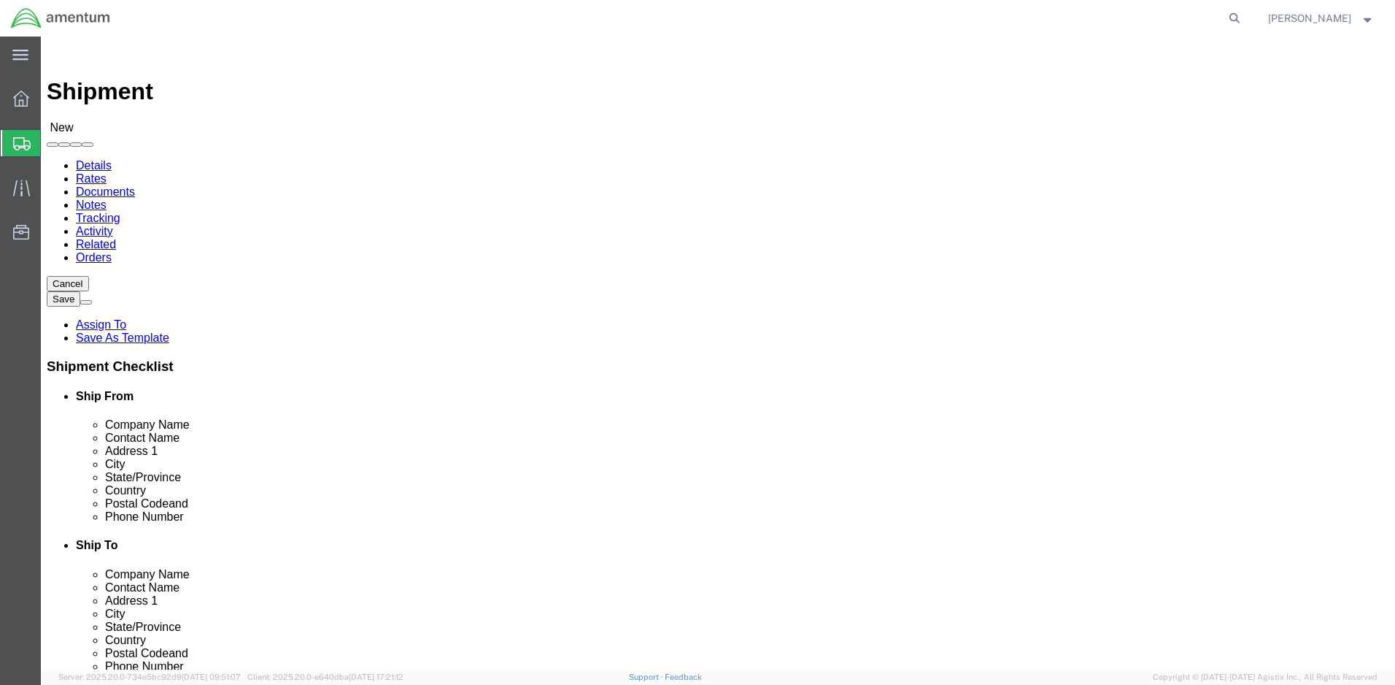
click input "text"
select select
paste input "Hunter Army Airfield"
type input "Hunter Army Airfield"
click input "text"
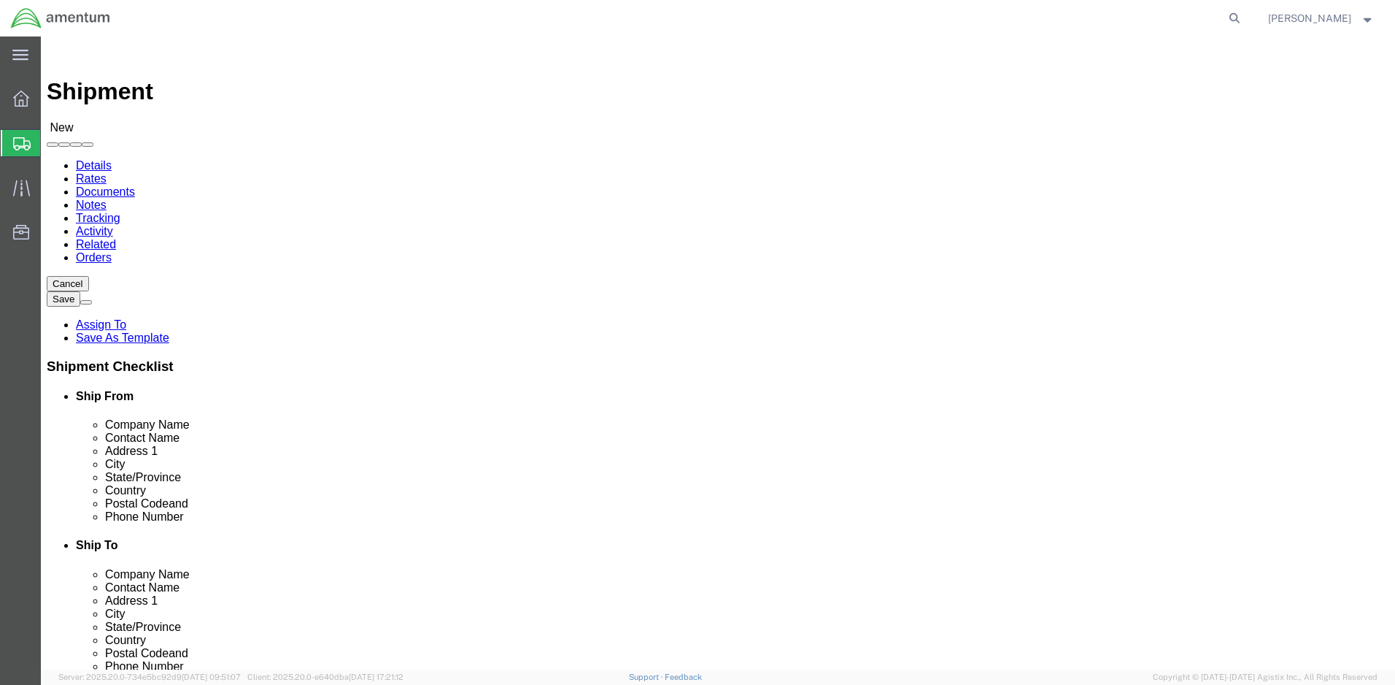
type input "Savannah"
select select
click div "Location My Profile Location [PHONE_NUMBER] [PHONE_NUMBER] [PHONE_NUMBER] [PHON…"
click body "Shipment New Details Rates Documents Notes Tracking Activity Related Orders Can…"
type input "g"
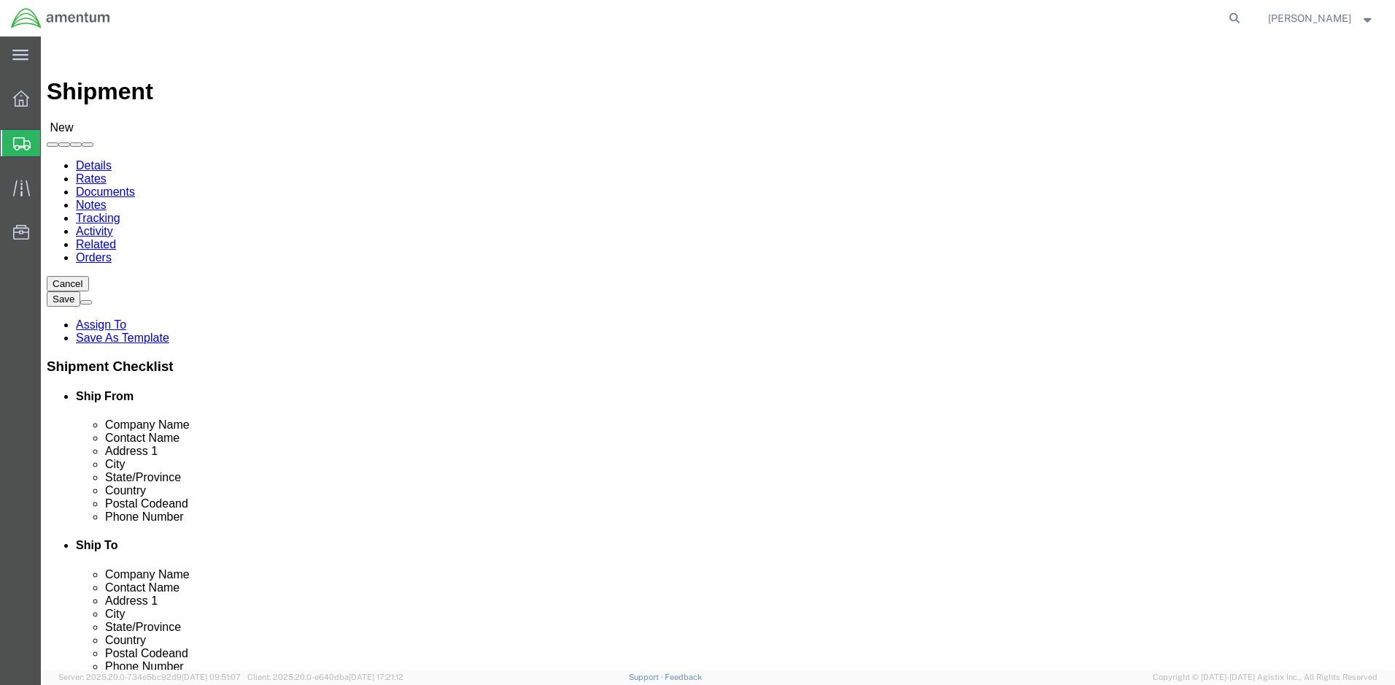
select select
click input "Postal Code"
paste input "31409"
type input "31409"
select select
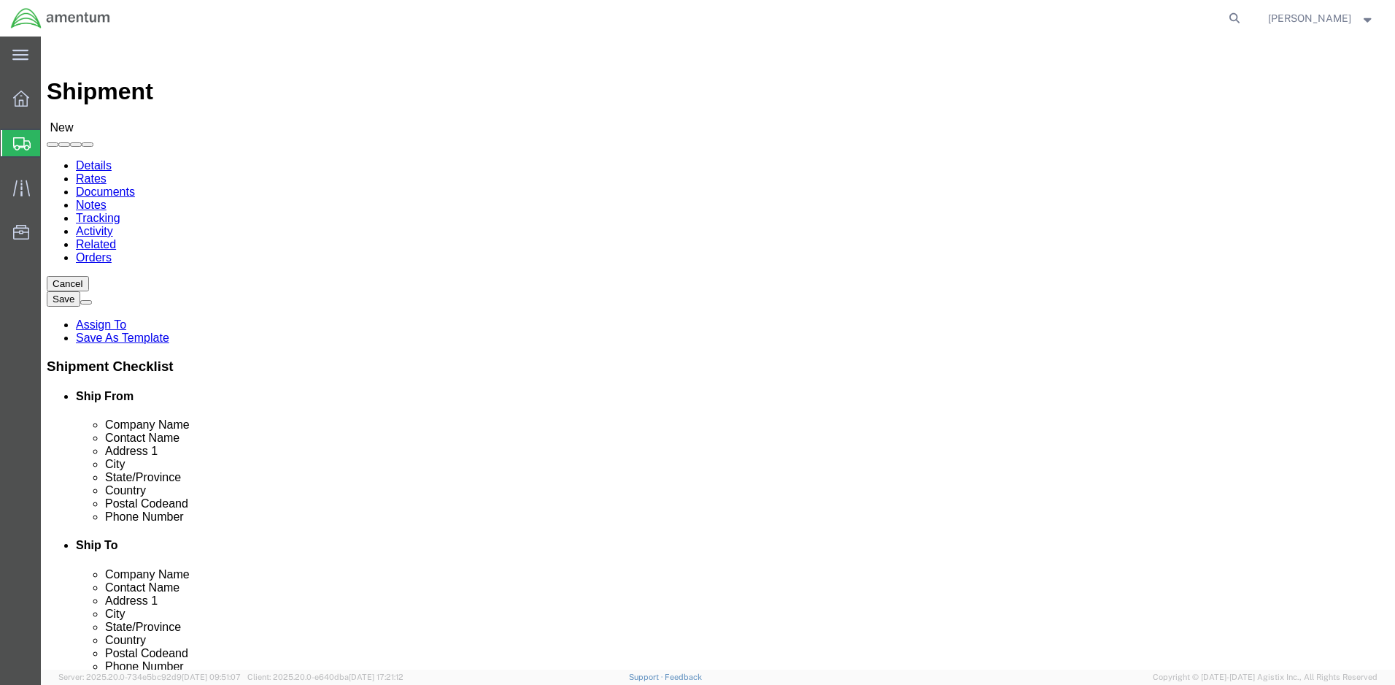
paste input "540-521-6753"
type input "540-521-6753"
click button "Continue"
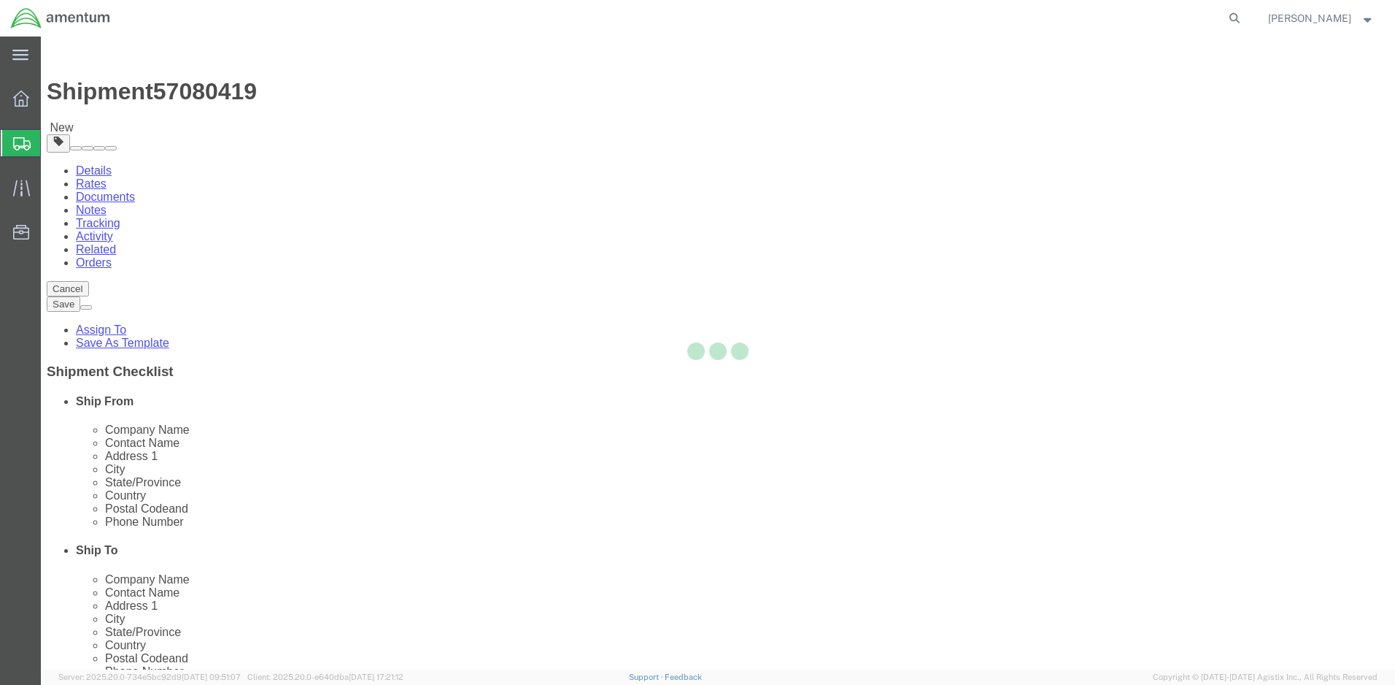
select select "CBOX"
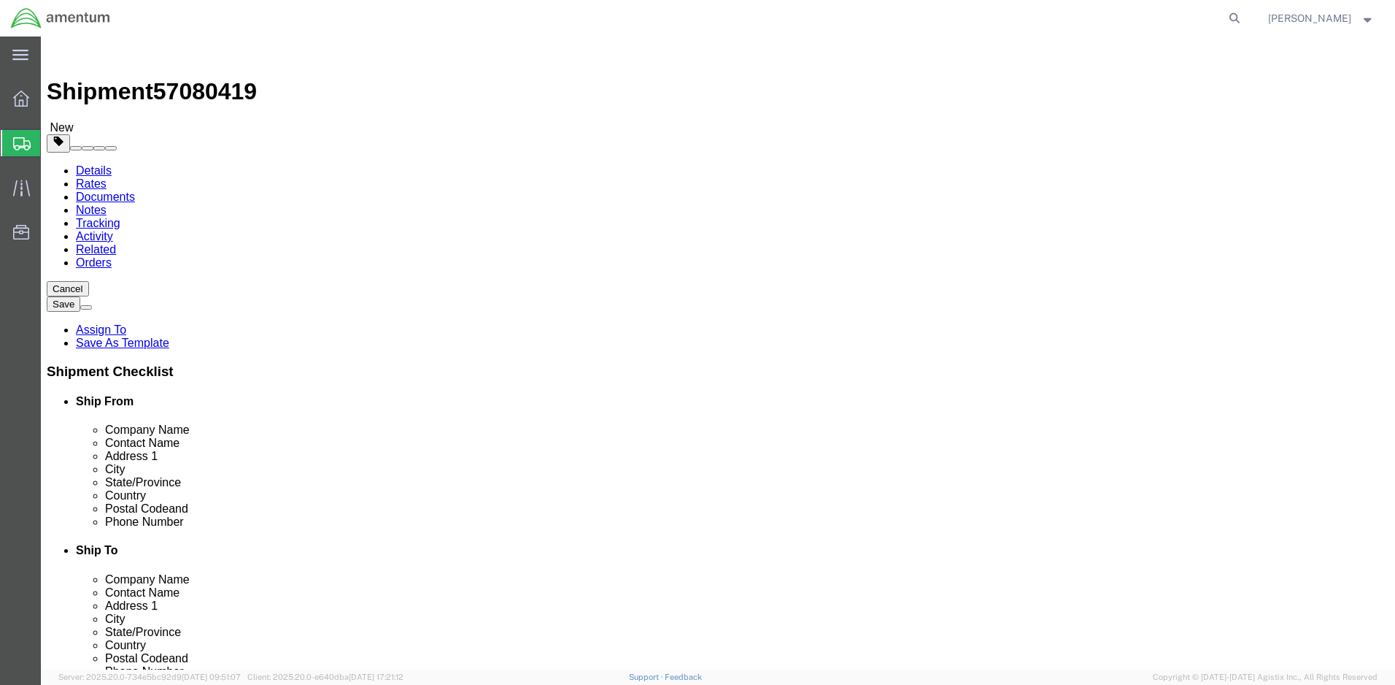
click input "text"
type input "18"
click input "text"
type input "18"
click input "text"
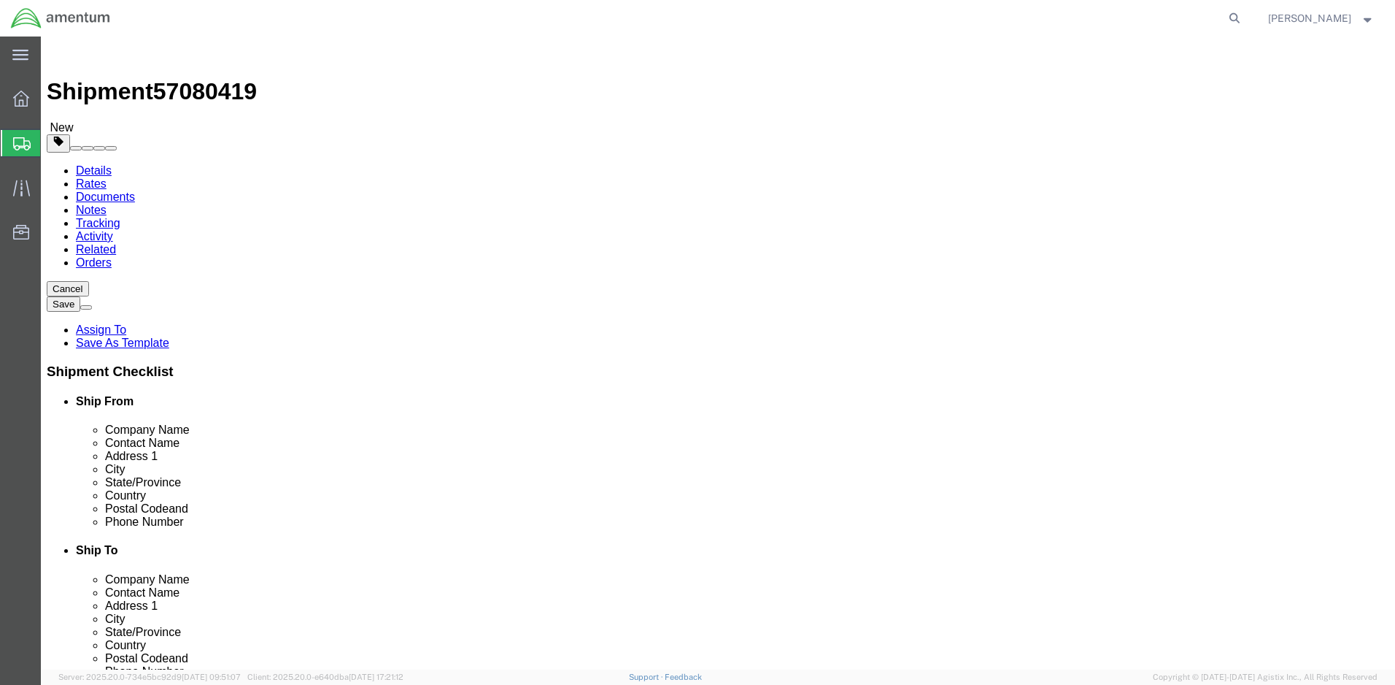
type input "6"
click input "0.00"
type input "15.00"
click link "Add Content"
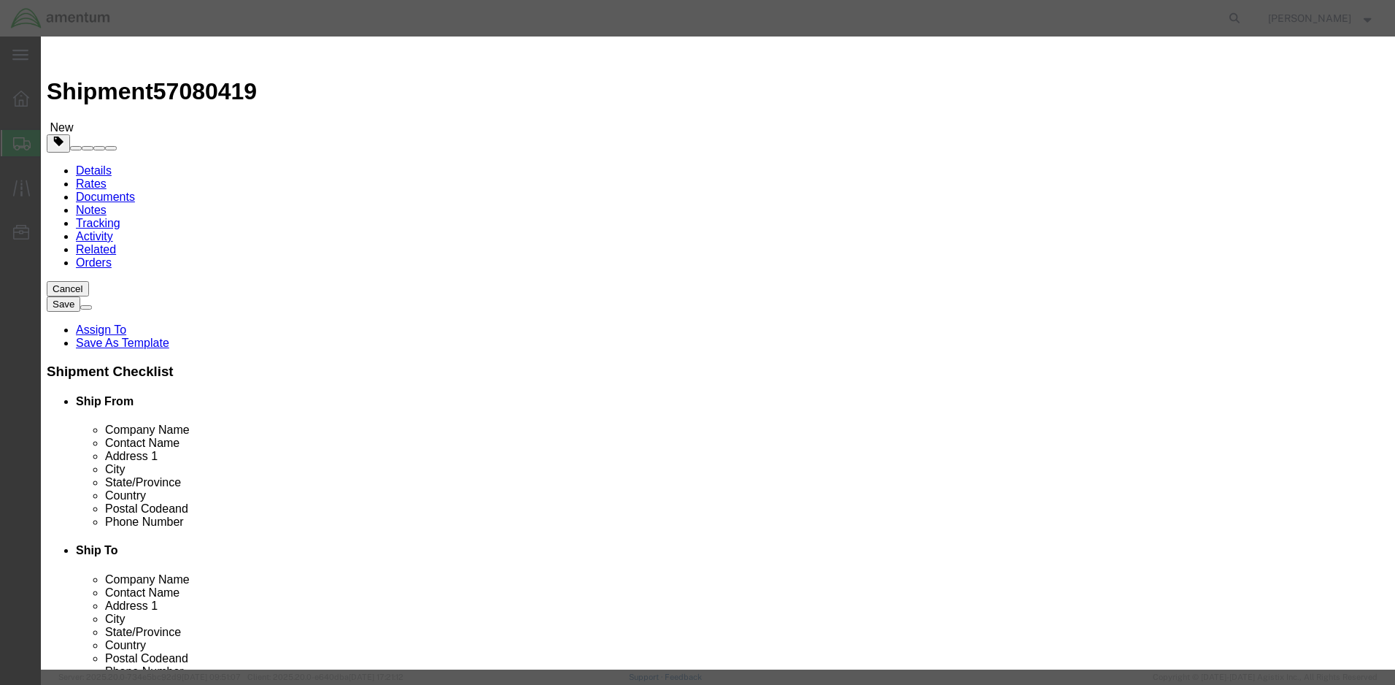
click input "text"
click input "[MEDICAL_DATA]"
paste input "01-620-0416"
click input "ICU 01-620-0416"
type input "ICU - 01-620-0416"
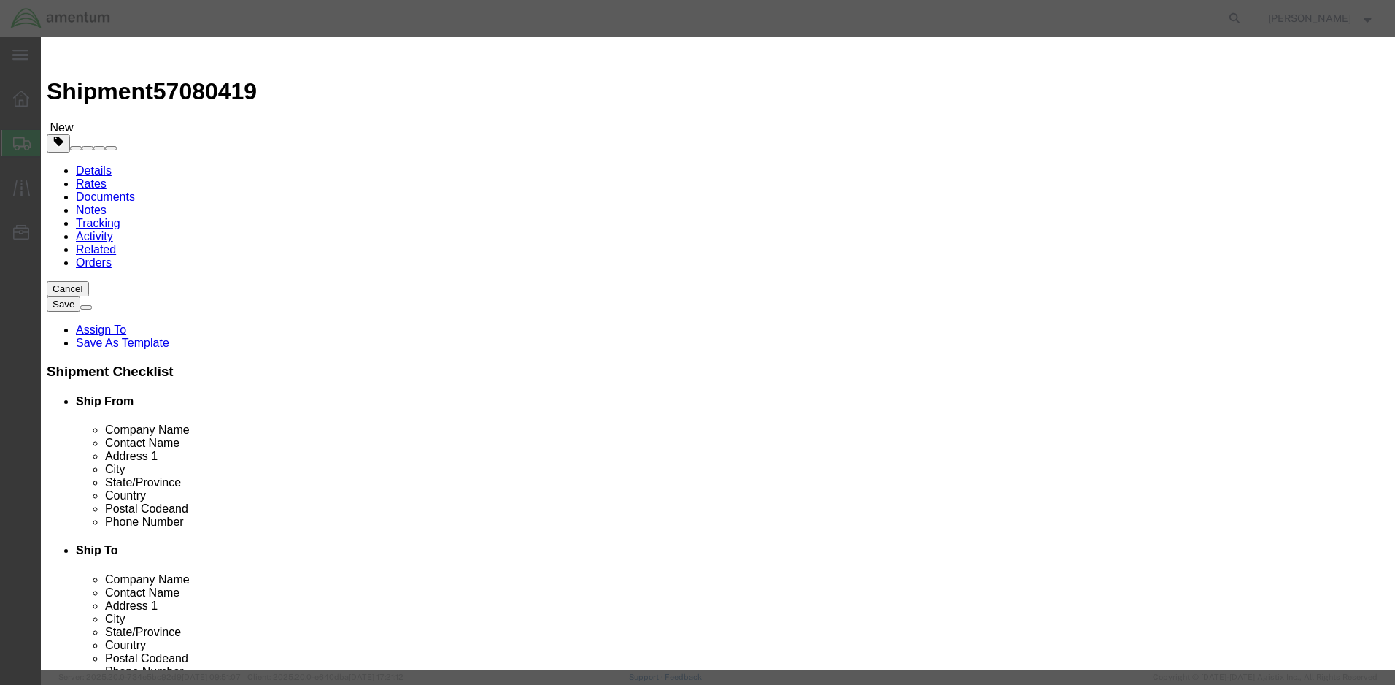
click input "0"
type input "1"
click input "text"
type input "500"
click button "Save & Close"
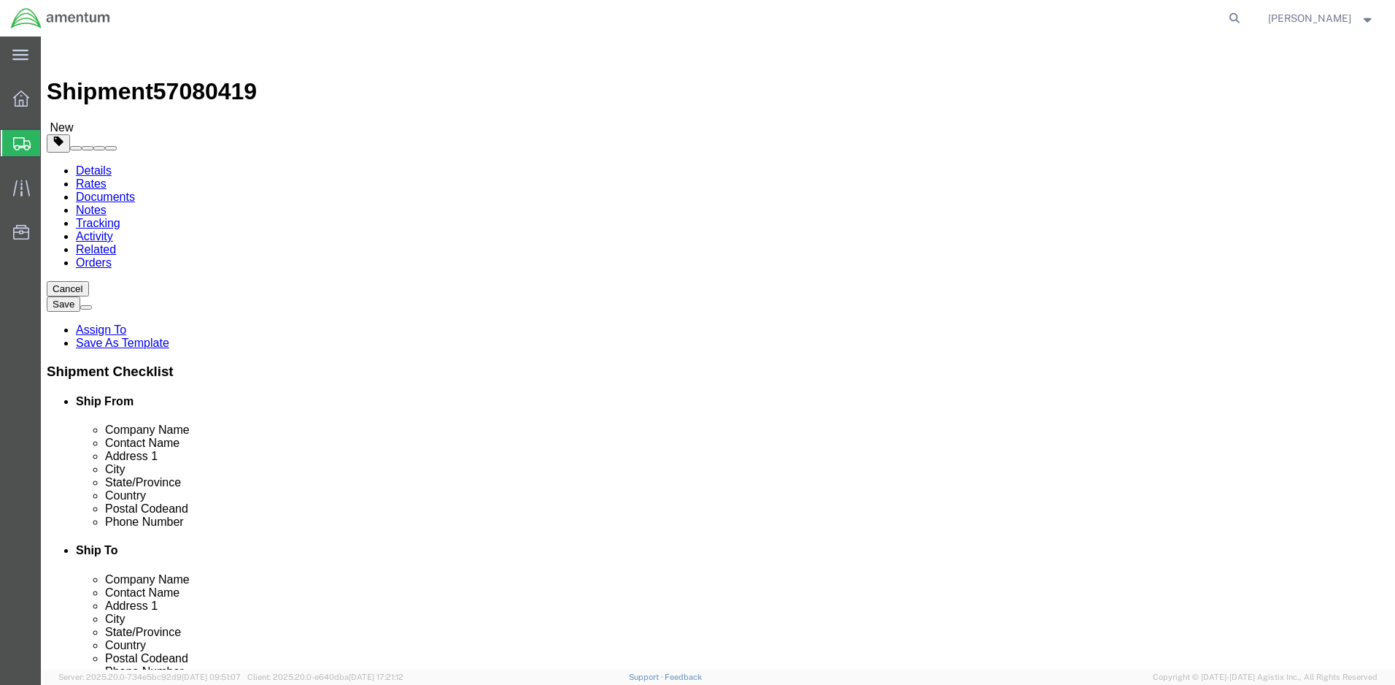
click link "Shipment Information"
drag, startPoint x: 209, startPoint y: 23, endPoint x: 132, endPoint y: 24, distance: 77.4
click h1 "Shipment 57080419"
click input "text"
paste input "57080419"
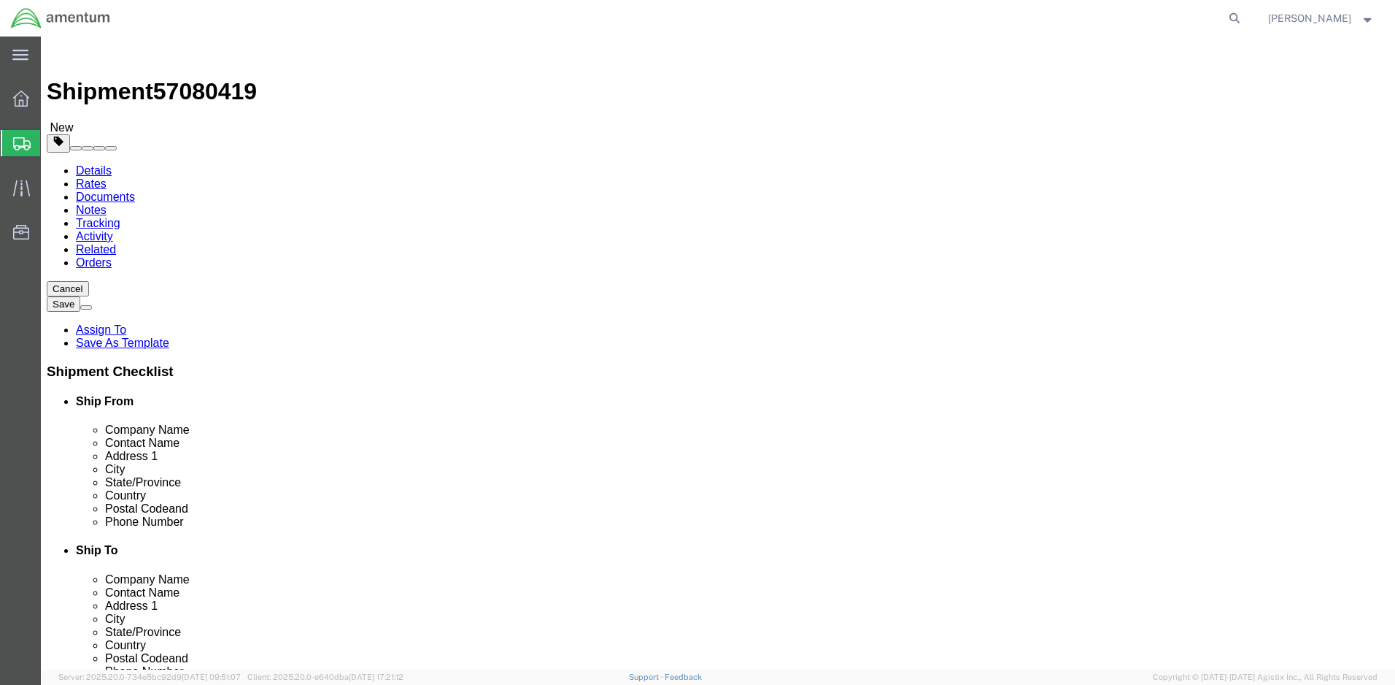
type input "57080419"
select select "CUSTREF"
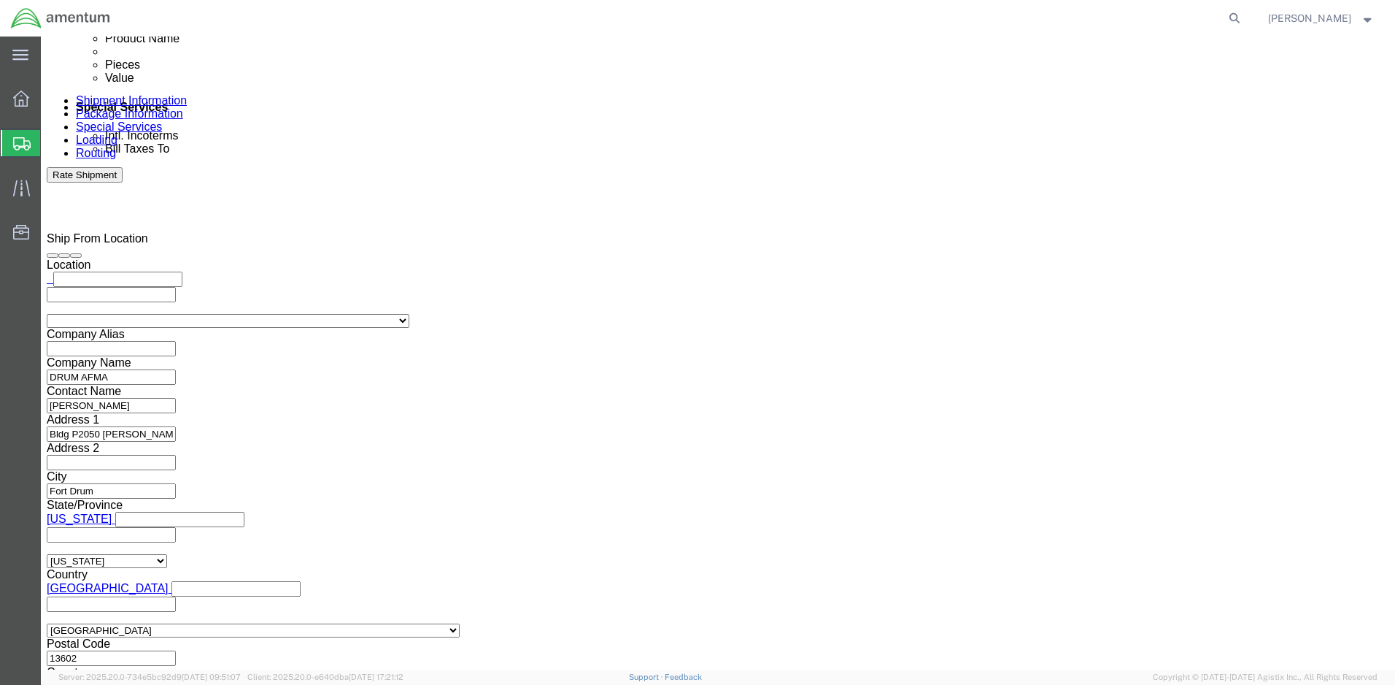
click input "text"
paste input "1521CH.027"
type input "1521CH.027"
select select "PROJNUM"
click input "text"
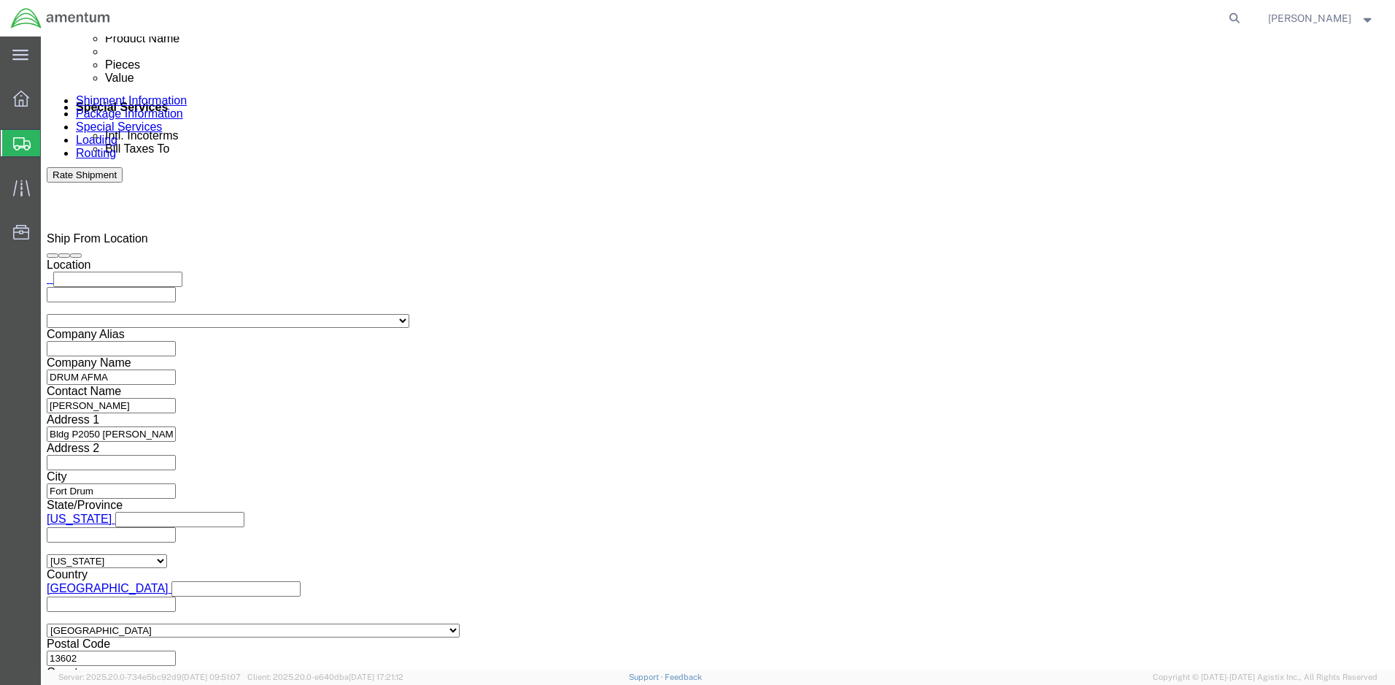
paste input "4998.R.1521.CH.CF.1E.FLBR.00"
type input "4998.R.1521.CH.CF.1E.FLBR.00"
click button "Rate Shipment"
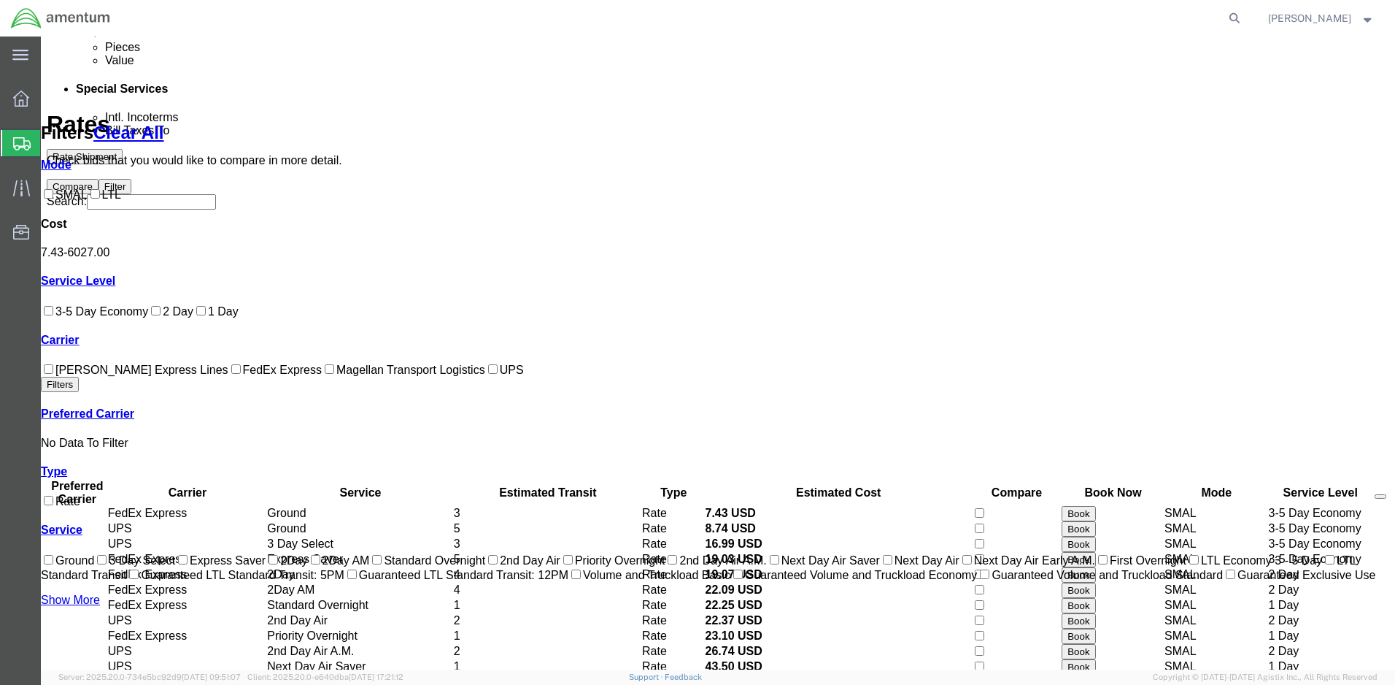
scroll to position [0, 0]
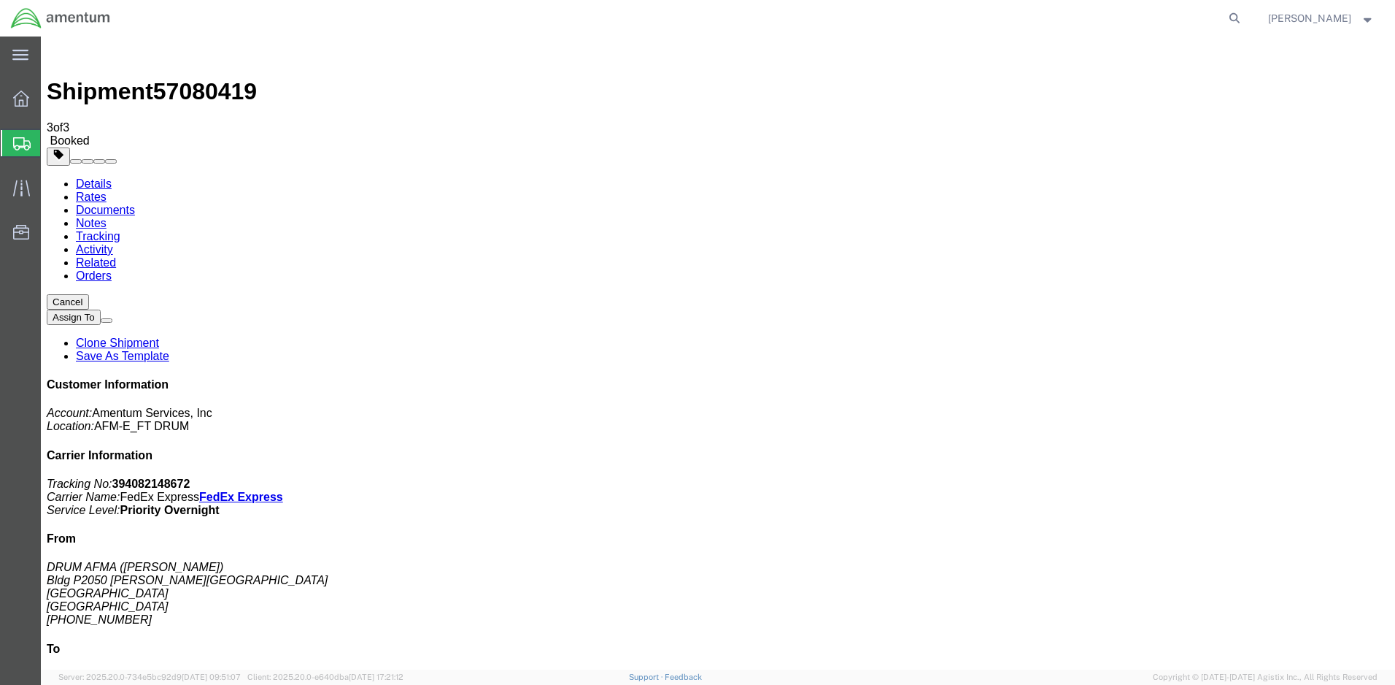
checkbox input "false"
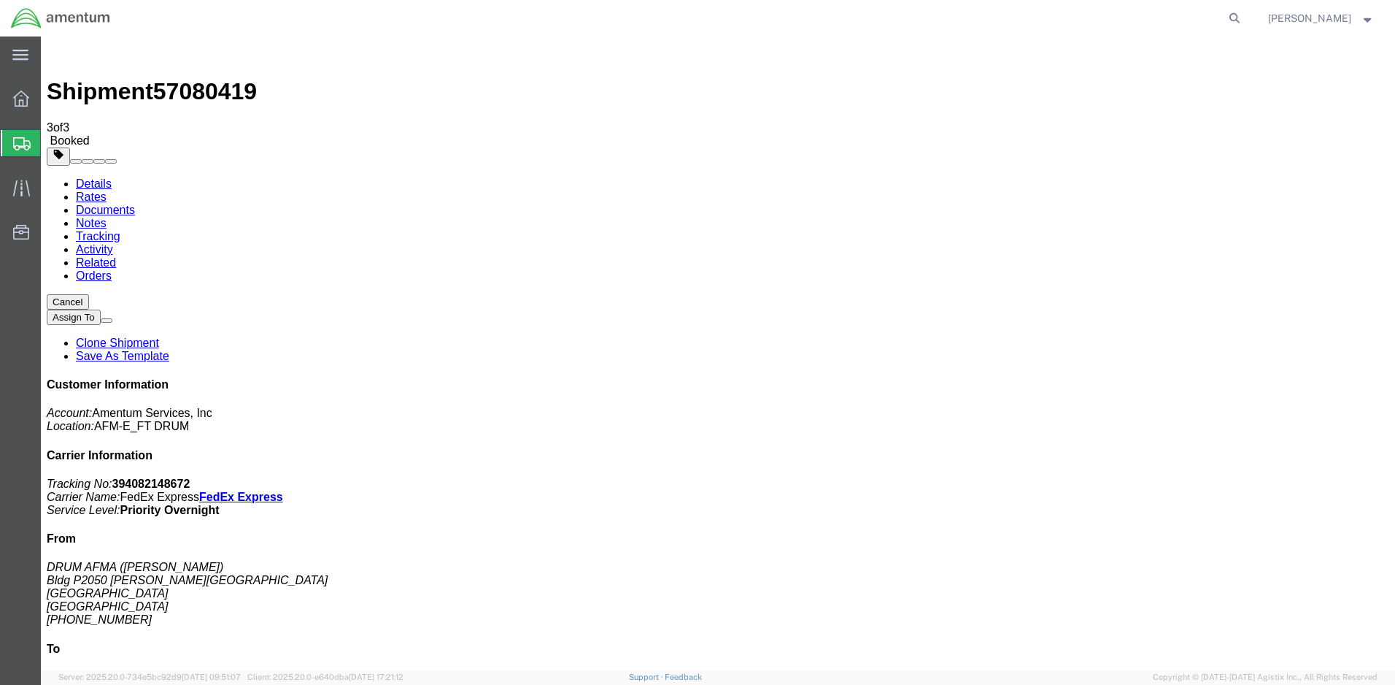
checkbox input "false"
checkbox input "true"
